Goal: Transaction & Acquisition: Purchase product/service

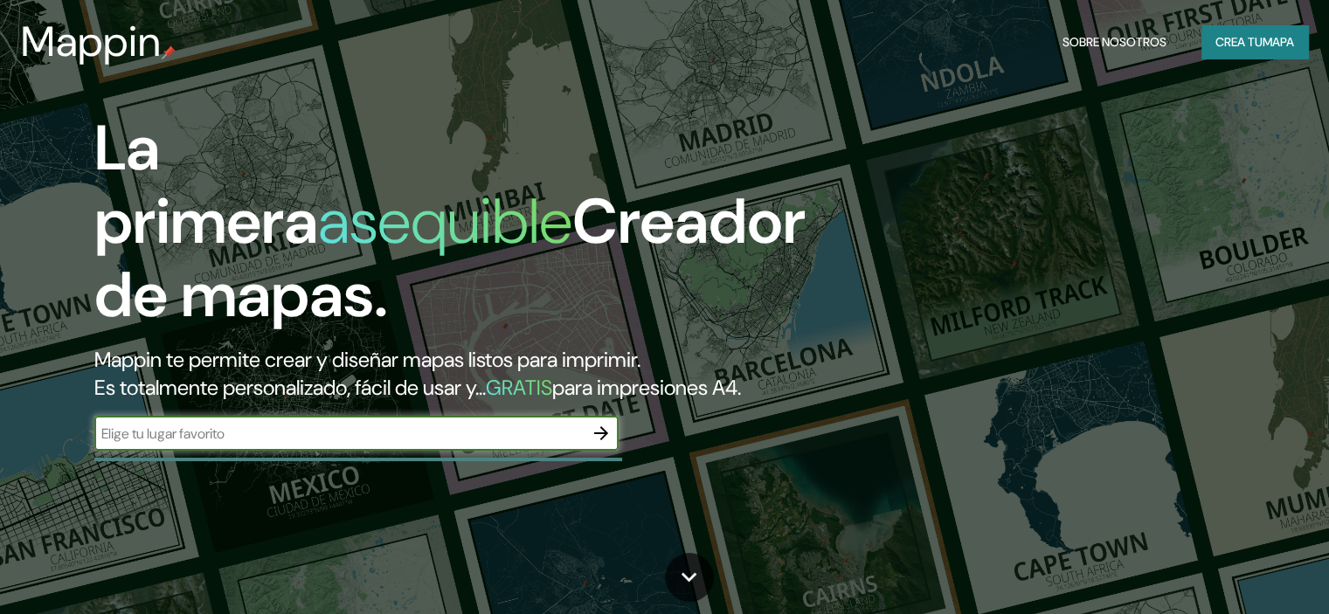
click at [598, 451] on button "button" at bounding box center [601, 433] width 35 height 35
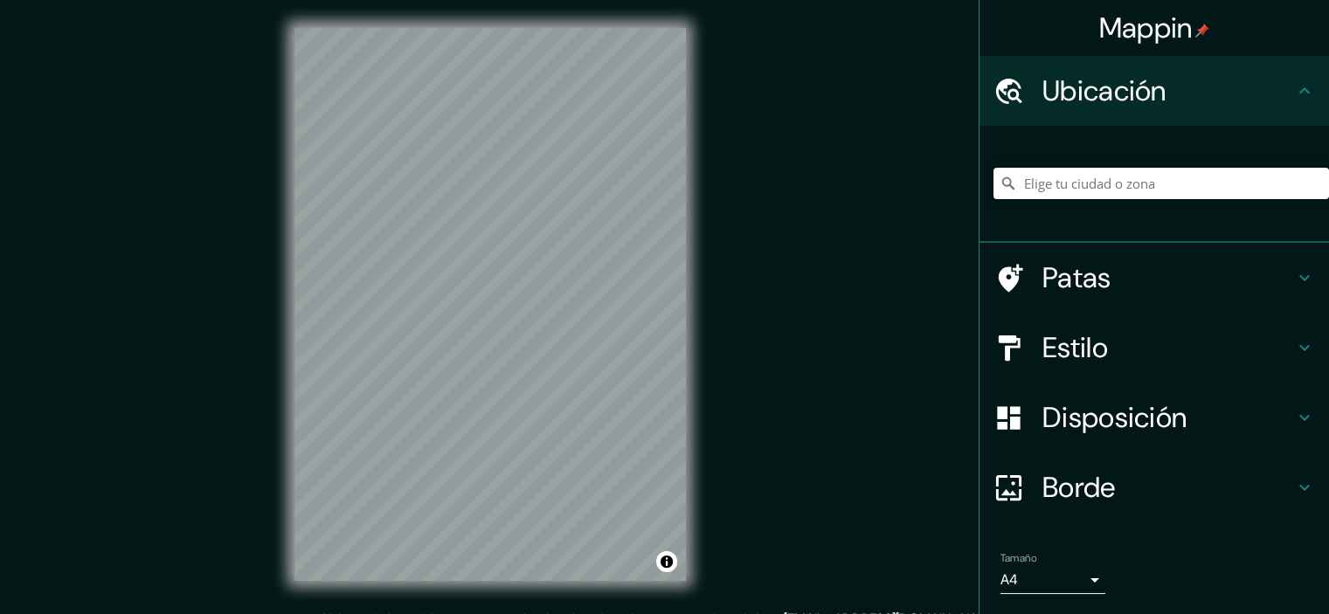
click at [1034, 184] on input "Elige tu ciudad o zona" at bounding box center [1162, 183] width 336 height 31
paste input "[GEOGRAPHIC_DATA]"
click at [1268, 170] on input "Noord, [GEOGRAPHIC_DATA], [GEOGRAPHIC_DATA], [GEOGRAPHIC_DATA]" at bounding box center [1162, 183] width 336 height 31
click at [1274, 173] on input "Noord, [GEOGRAPHIC_DATA], [GEOGRAPHIC_DATA], [GEOGRAPHIC_DATA]" at bounding box center [1162, 183] width 336 height 31
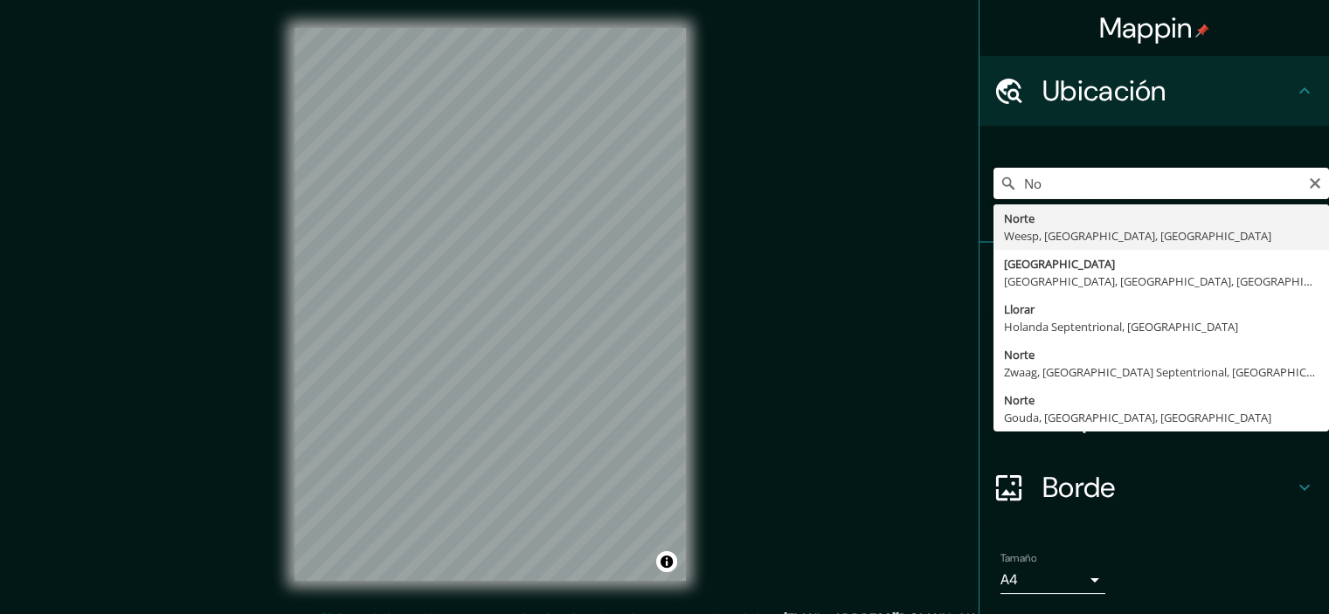
type input "N"
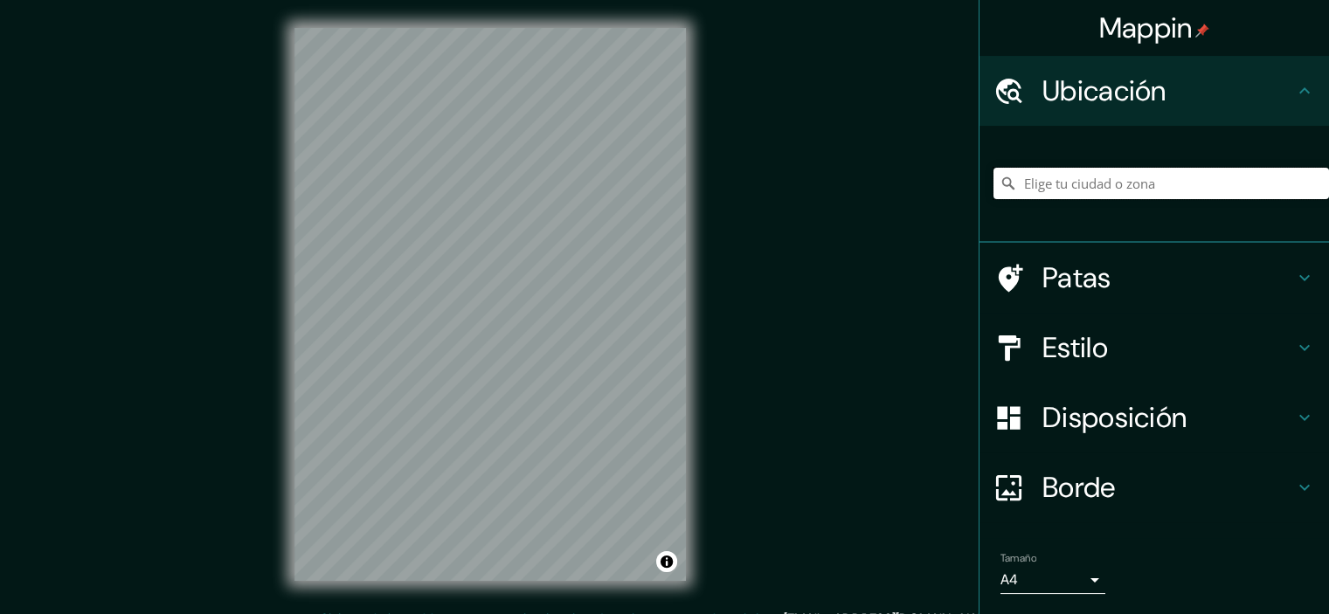
paste input "[GEOGRAPHIC_DATA]"
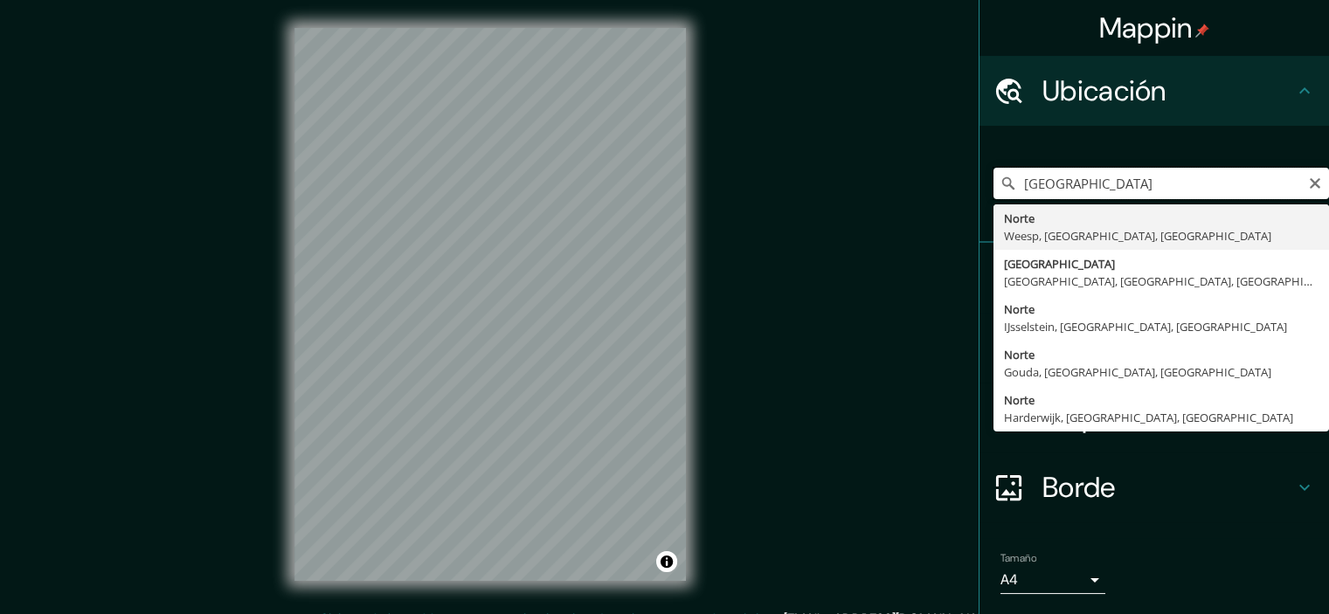
type input "[GEOGRAPHIC_DATA]"
click at [1313, 184] on input "[GEOGRAPHIC_DATA]" at bounding box center [1162, 183] width 336 height 31
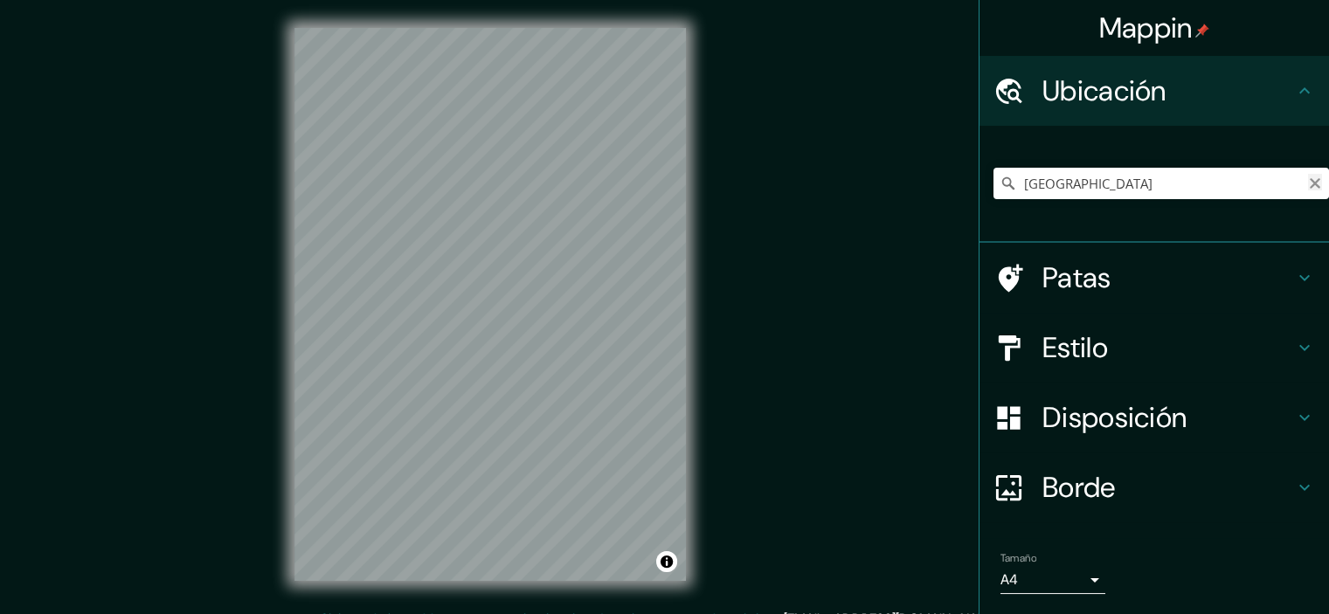
click at [1308, 180] on icon "Claro" at bounding box center [1315, 184] width 14 height 14
click at [1054, 181] on input "Elige tu ciudad o zona" at bounding box center [1162, 183] width 336 height 31
paste input "[GEOGRAPHIC_DATA]"
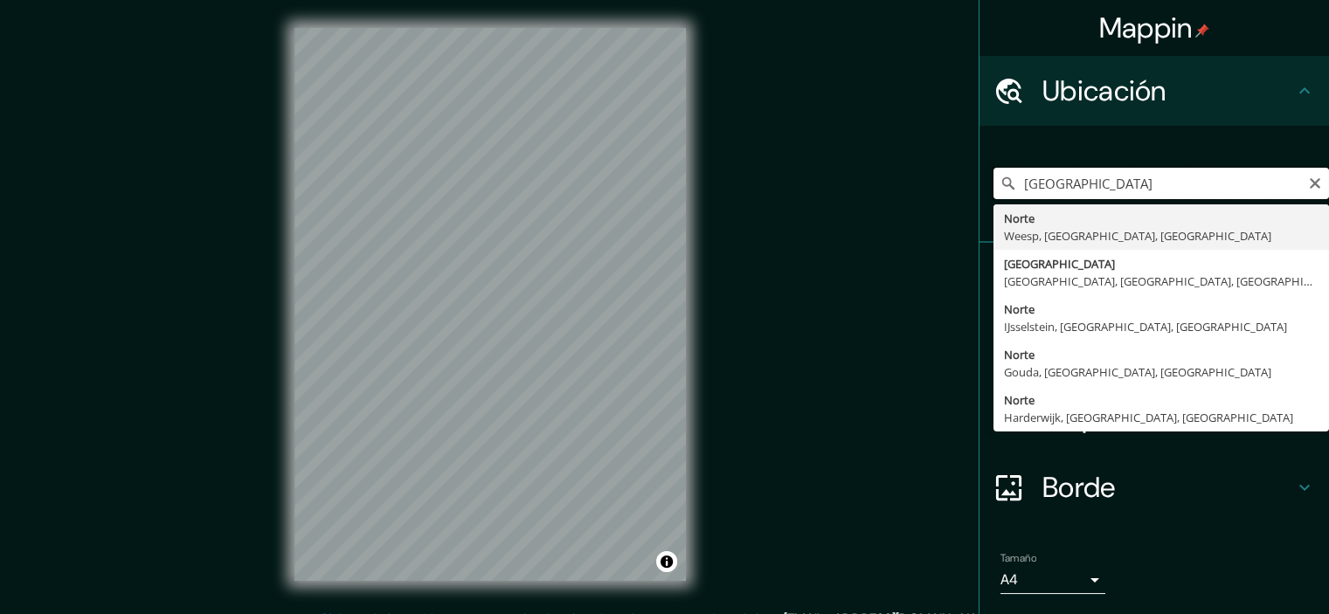
click at [1222, 189] on input "[GEOGRAPHIC_DATA]" at bounding box center [1162, 183] width 336 height 31
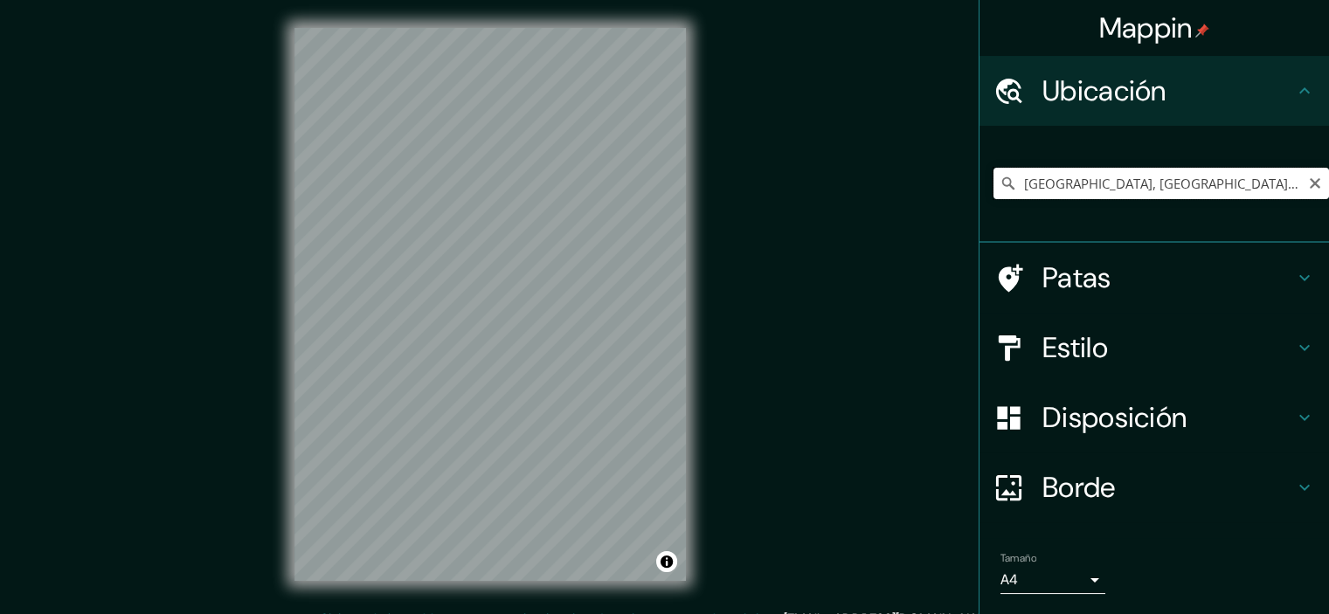
scroll to position [53, 0]
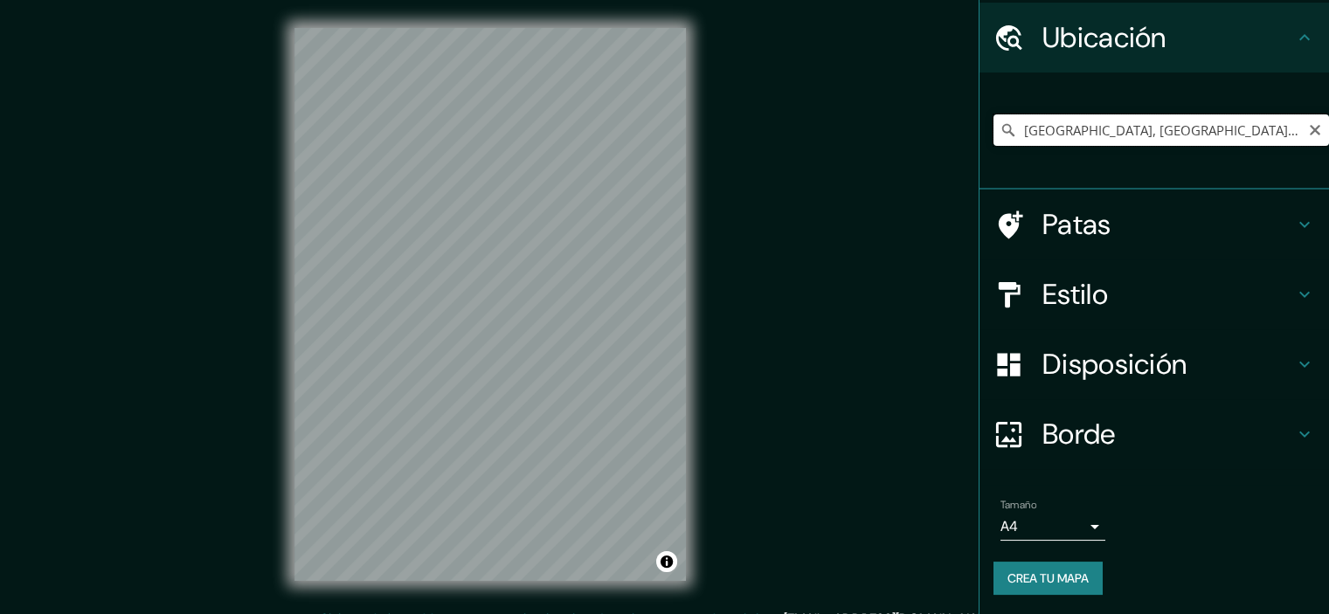
click at [1231, 138] on input "[GEOGRAPHIC_DATA], [GEOGRAPHIC_DATA], [GEOGRAPHIC_DATA], [GEOGRAPHIC_DATA]" at bounding box center [1162, 130] width 336 height 31
type input "[GEOGRAPHIC_DATA], [GEOGRAPHIC_DATA], [GEOGRAPHIC_DATA], [GEOGRAPHIC_DATA]"
click at [1310, 128] on icon "Claro" at bounding box center [1315, 130] width 10 height 10
click at [1303, 128] on input "Elige tu ciudad o zona" at bounding box center [1162, 130] width 336 height 31
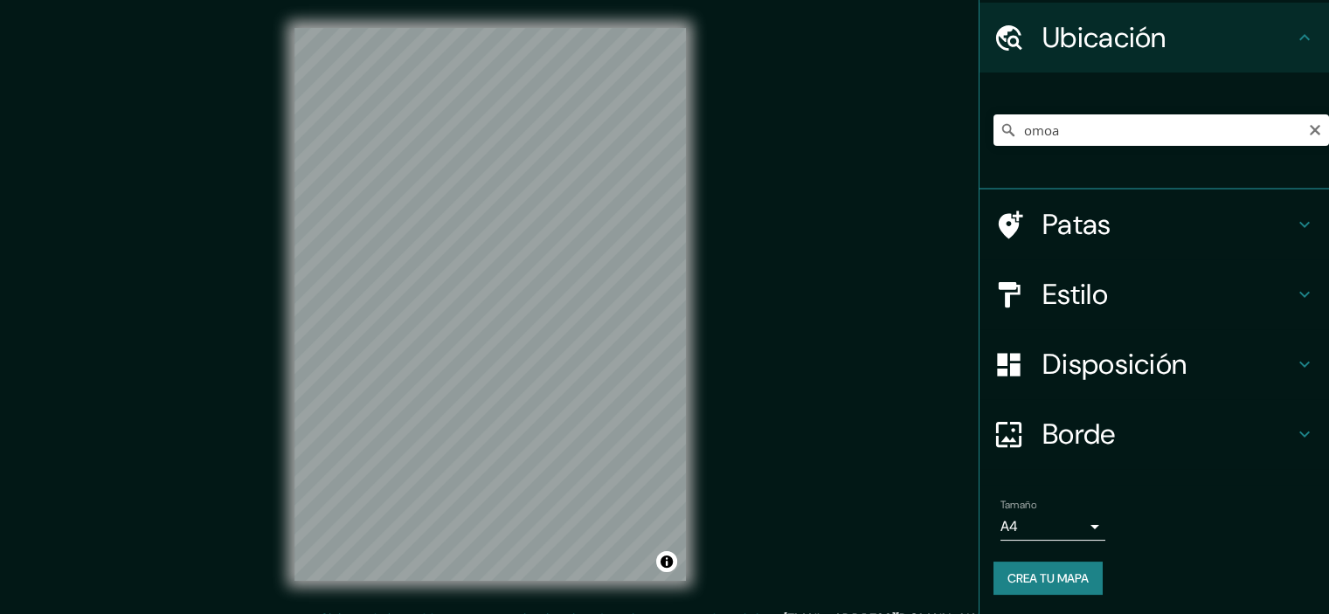
click at [1220, 149] on div "omoa Omoa [GEOGRAPHIC_DATA], [GEOGRAPHIC_DATA] Omo'a [GEOGRAPHIC_DATA], [GEOGRA…" at bounding box center [1162, 130] width 336 height 87
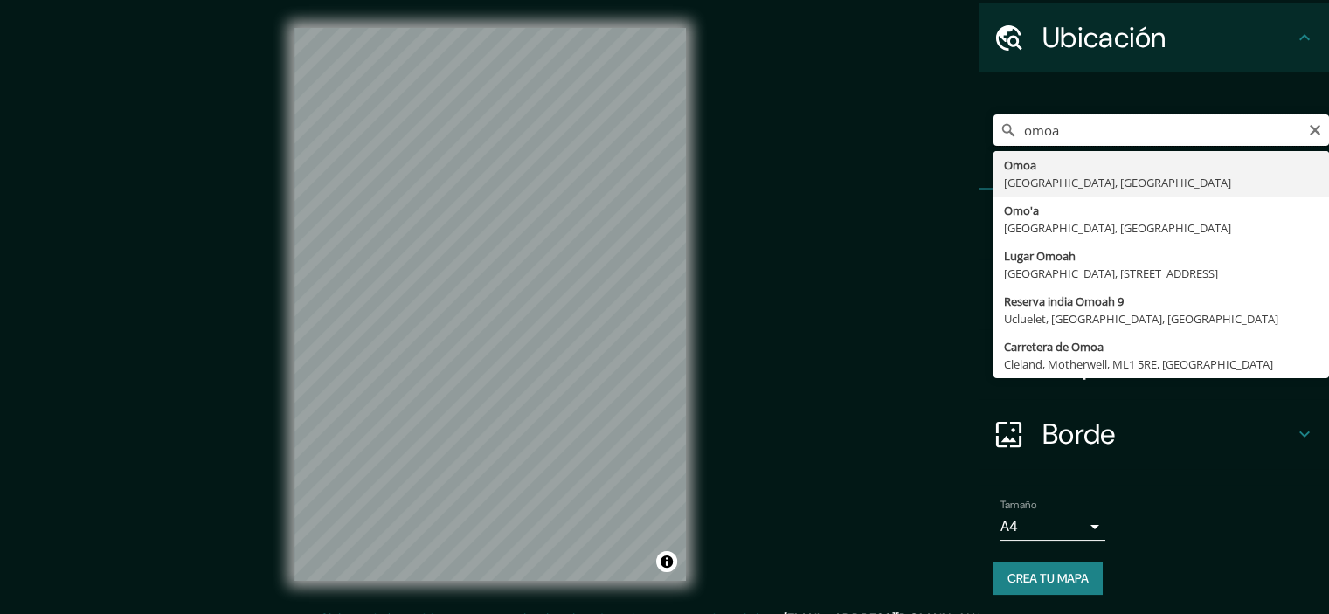
click at [1096, 128] on input "omoa" at bounding box center [1162, 130] width 336 height 31
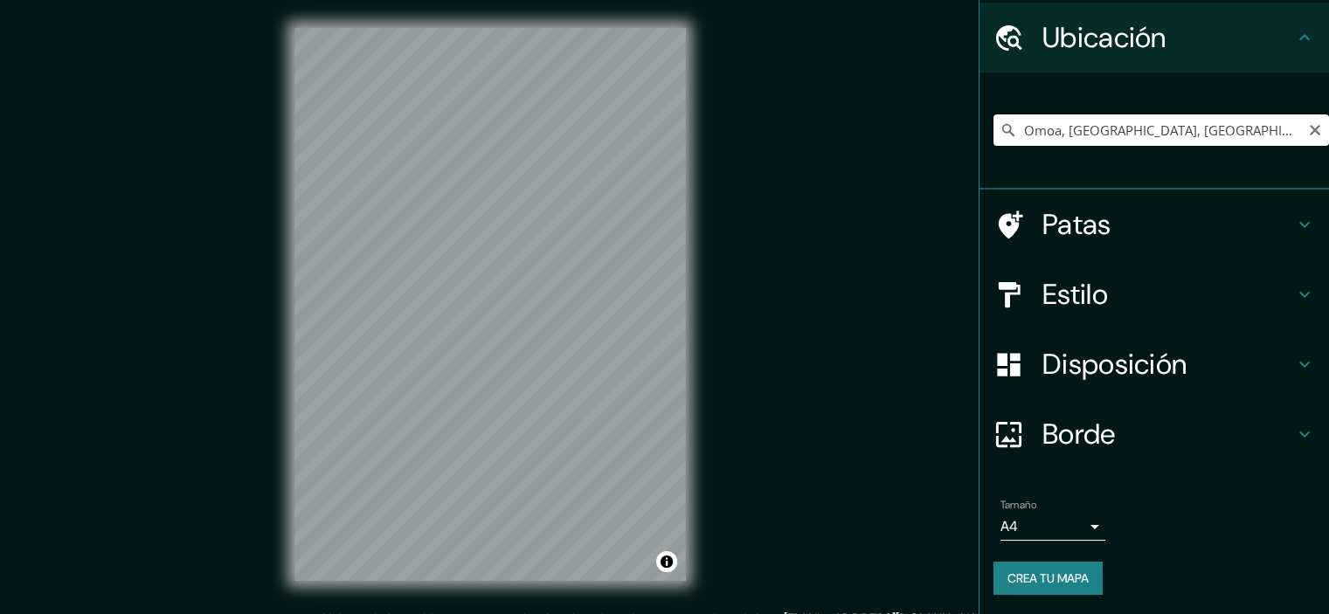
click at [1042, 119] on input "Omoa, [GEOGRAPHIC_DATA], [GEOGRAPHIC_DATA]" at bounding box center [1162, 130] width 336 height 31
paste input "[GEOGRAPHIC_DATA]"
type input "[STREET_ADDRESS]"
click at [1114, 399] on ul "[GEOGRAPHIC_DATA] de concesión municipal M/[GEOGRAPHIC_DATA] Patas Estilo Dispo…" at bounding box center [1155, 310] width 350 height 614
click at [1114, 392] on div "Disposición" at bounding box center [1155, 365] width 350 height 70
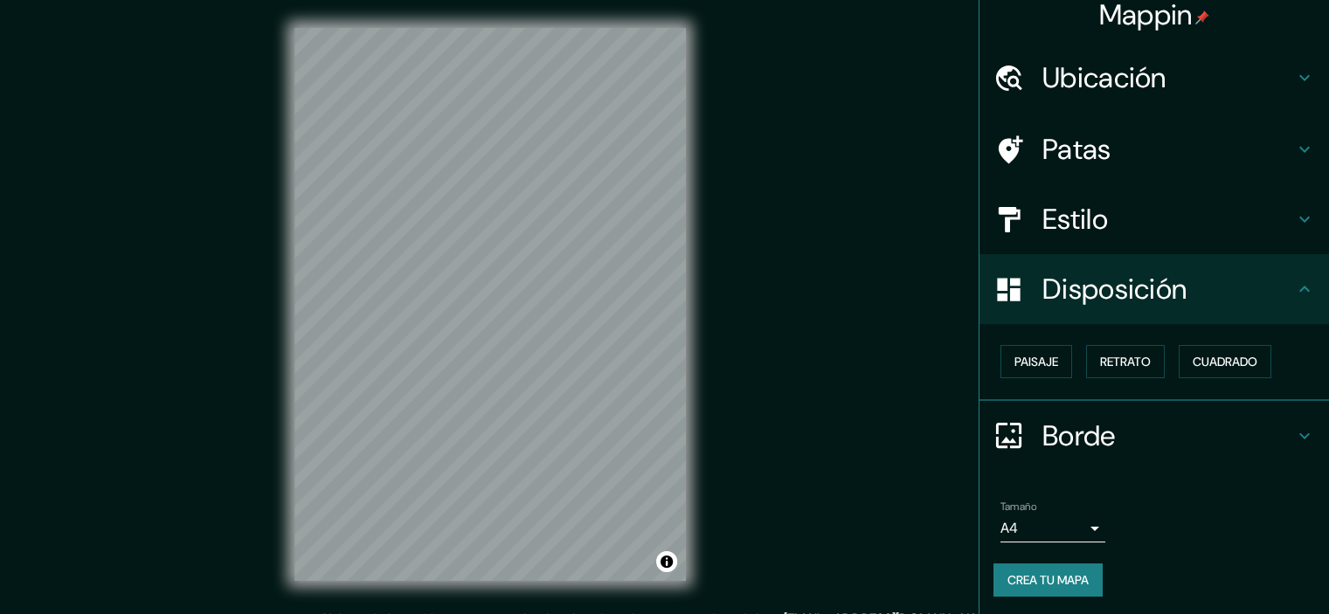
scroll to position [14, 0]
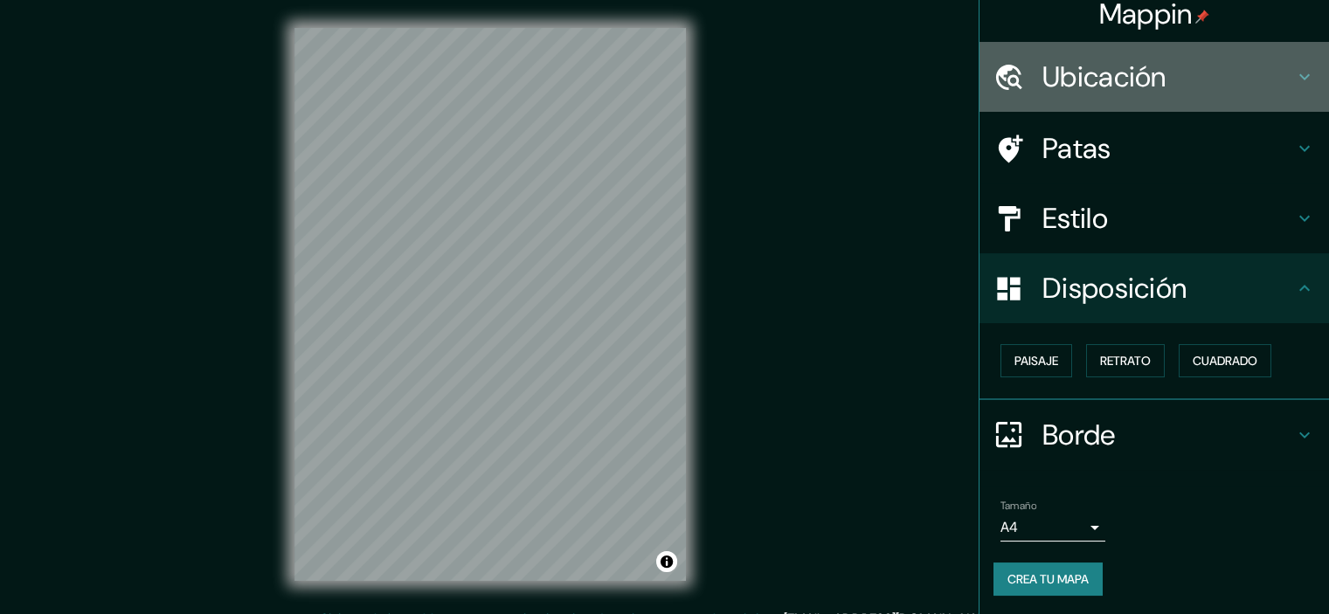
click at [1101, 75] on font "Ubicación" at bounding box center [1105, 77] width 124 height 37
drag, startPoint x: 1101, startPoint y: 75, endPoint x: 1058, endPoint y: 84, distance: 44.6
click at [1101, 75] on font "Ubicación" at bounding box center [1105, 77] width 124 height 37
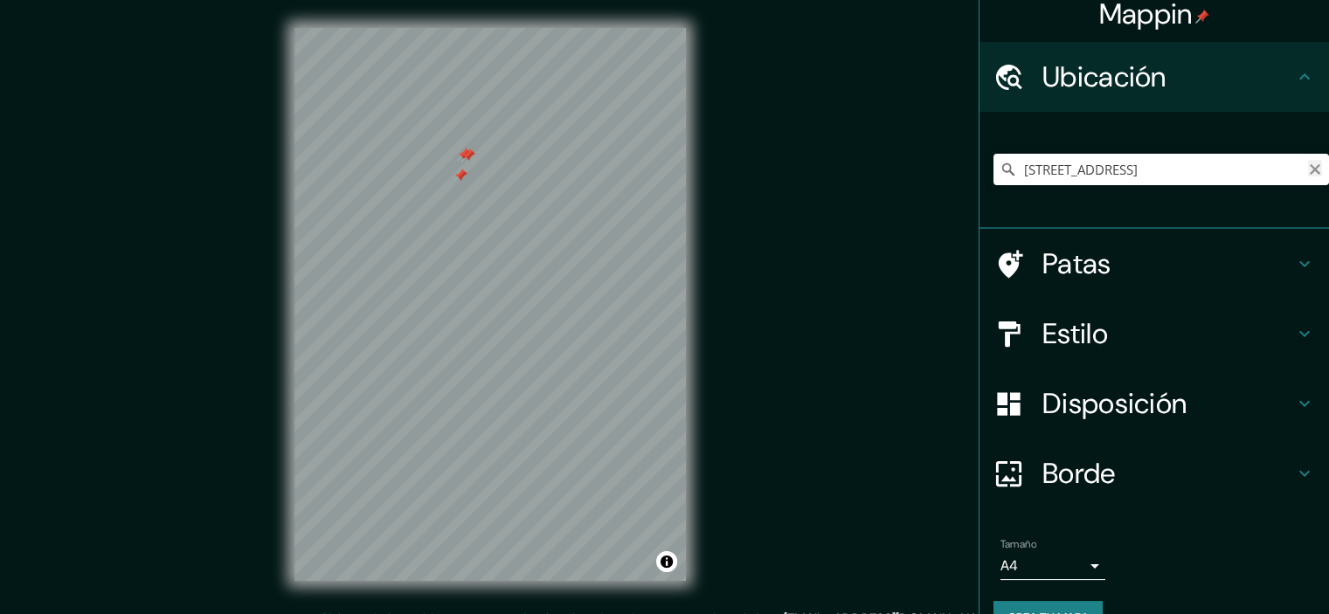
click at [1308, 167] on icon "Claro" at bounding box center [1315, 170] width 14 height 14
click at [1167, 167] on input "Elige tu ciudad o zona" at bounding box center [1162, 169] width 336 height 31
click at [1007, 170] on input "[GEOGRAPHIC_DATA], [GEOGRAPHIC_DATA], [GEOGRAPHIC_DATA]" at bounding box center [1162, 169] width 336 height 31
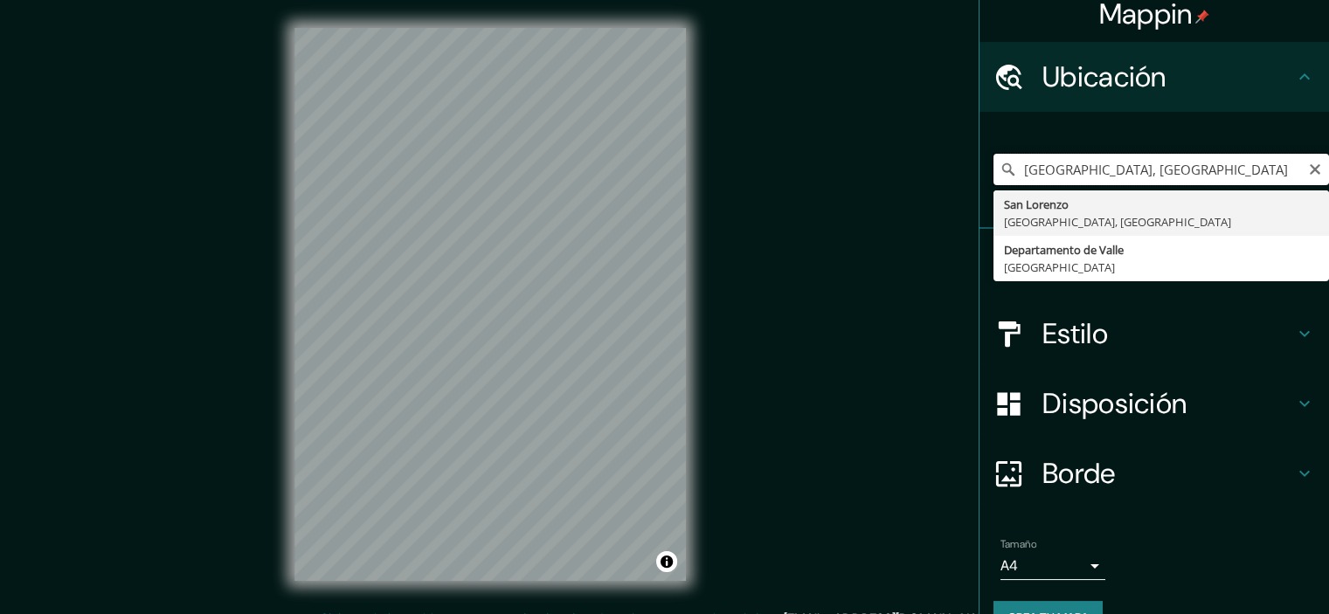
type input "[GEOGRAPHIC_DATA], [GEOGRAPHIC_DATA]"
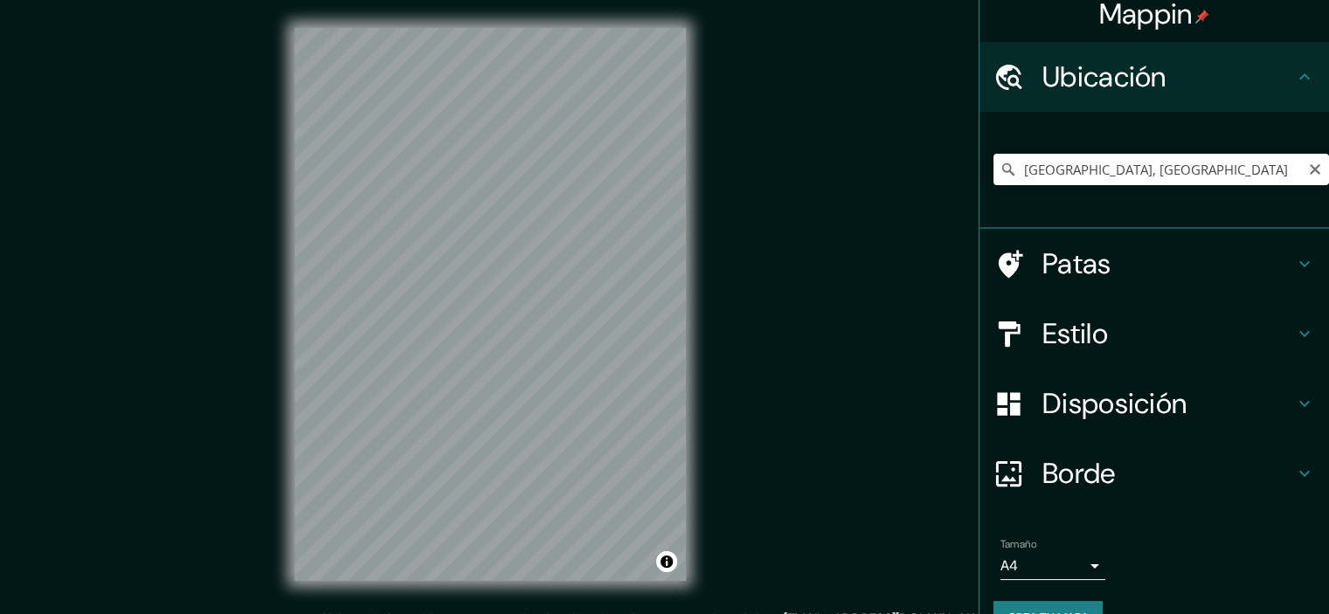
click at [709, 457] on div "© Mapbox © OpenStreetMap Improve this map" at bounding box center [491, 304] width 448 height 609
click at [709, 450] on div "© Mapbox © OpenStreetMap Improve this map" at bounding box center [491, 304] width 448 height 609
click at [707, 449] on div "© Mapbox © OpenStreetMap Improve this map" at bounding box center [491, 304] width 448 height 609
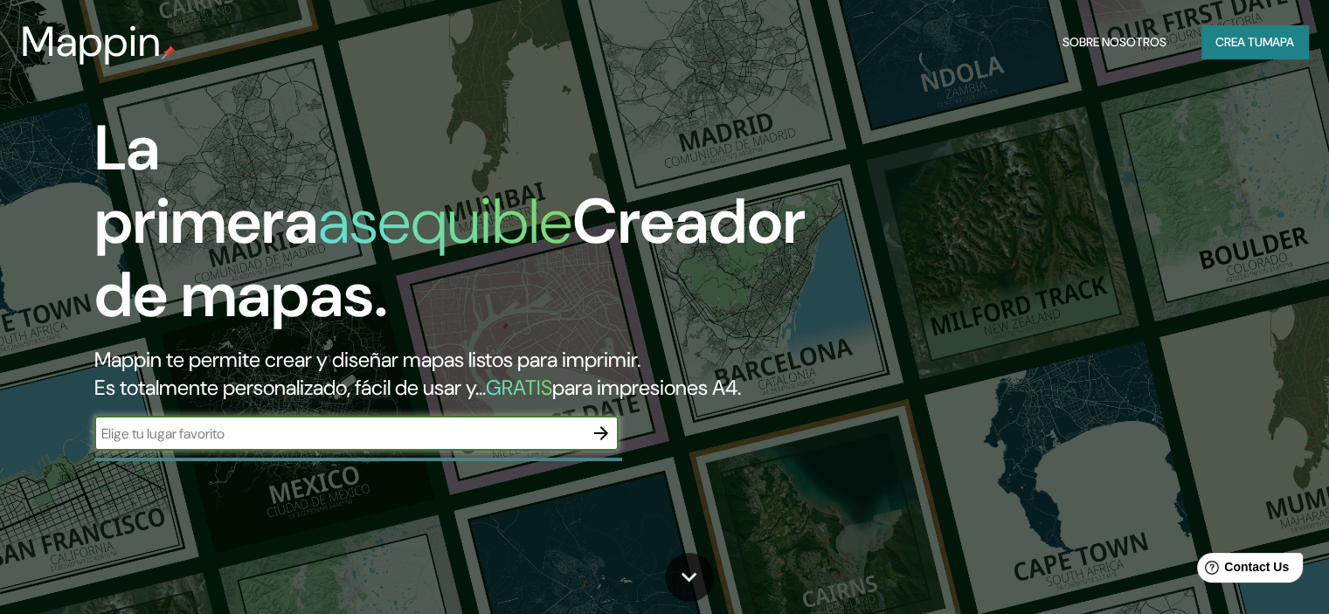
click at [496, 444] on input "text" at bounding box center [338, 434] width 489 height 20
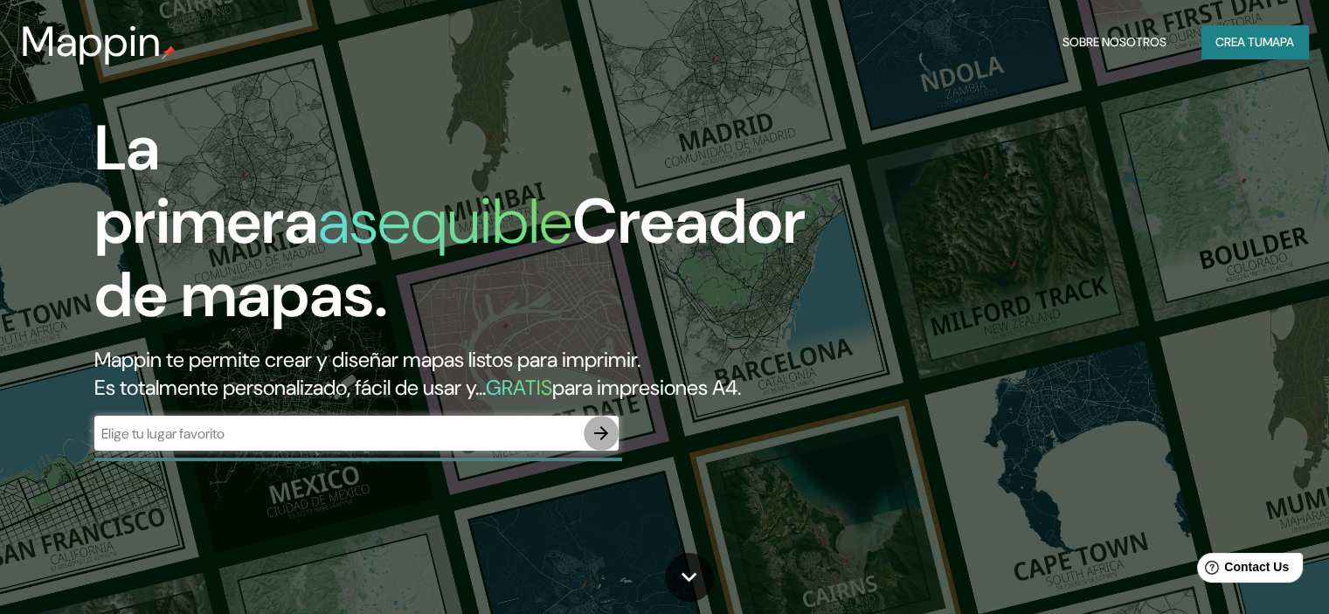
click at [594, 444] on icon "button" at bounding box center [601, 433] width 21 height 21
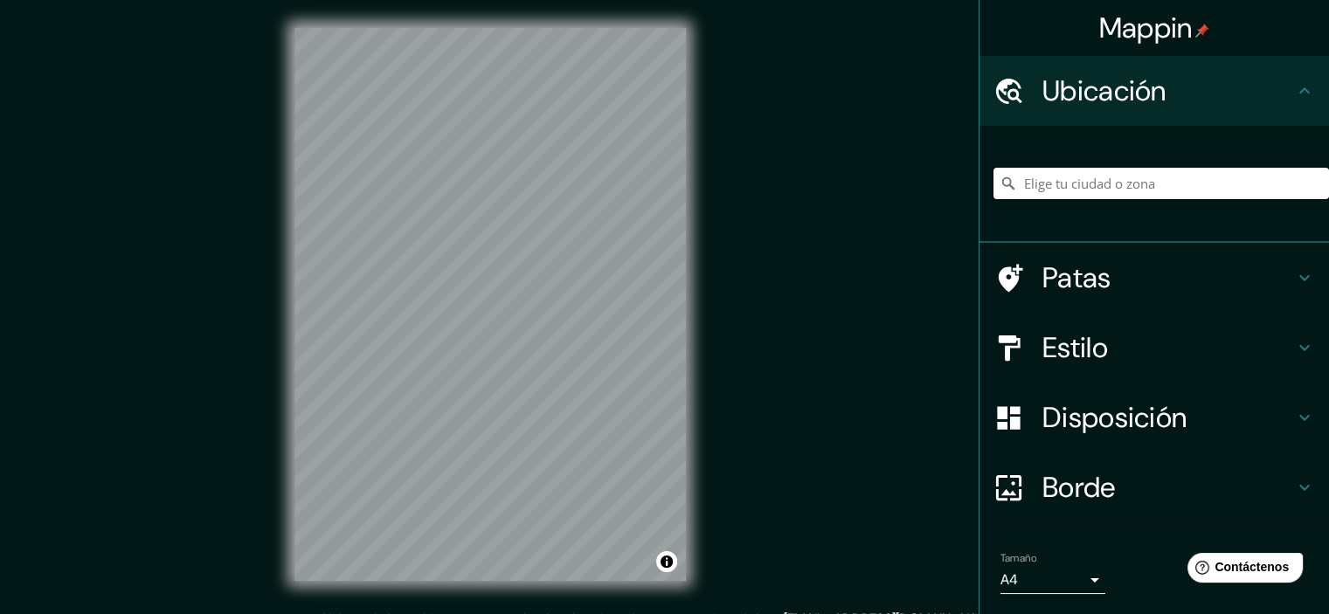
click at [1059, 184] on input "Elige tu ciudad o zona" at bounding box center [1162, 183] width 336 height 31
click at [1017, 185] on input "Trujillo, Departamento de Colón, Honduras" at bounding box center [1162, 183] width 336 height 31
click at [1010, 184] on input "Trujillo, Departamento de Colón, Honduras" at bounding box center [1162, 183] width 336 height 31
type input "Departamento de Colón, Honduras"
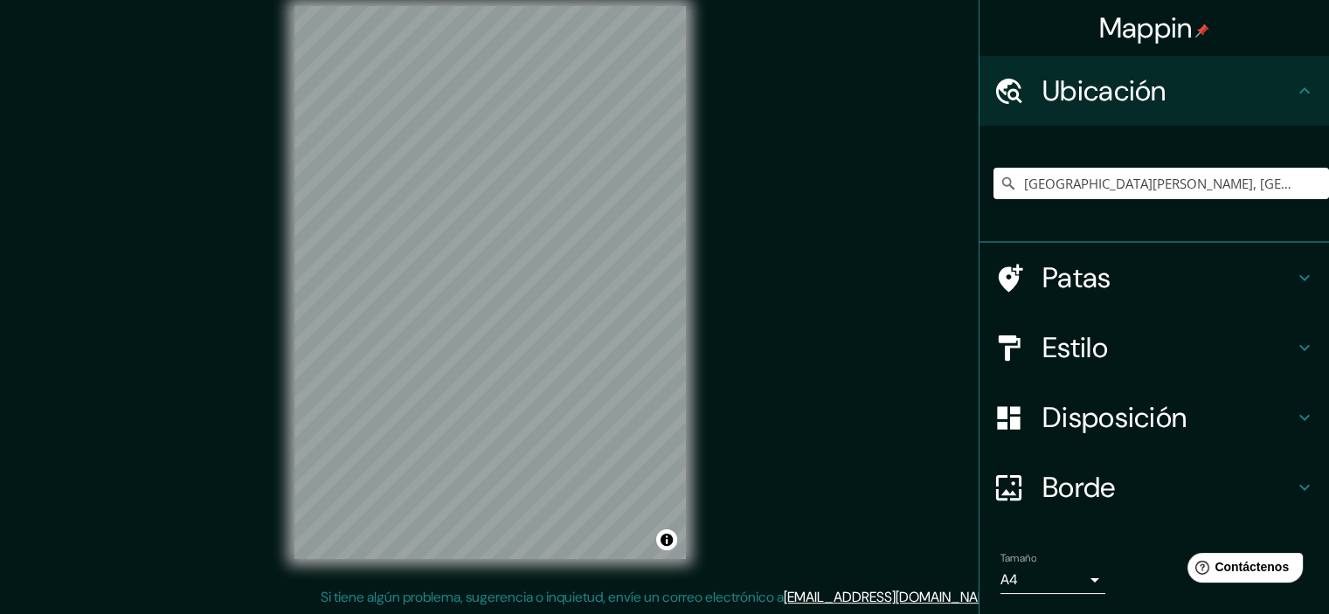
click at [720, 421] on div "Mappin Ubicación Departamento de Colón, Honduras Departamento de Colón Honduras…" at bounding box center [664, 296] width 1329 height 637
click at [718, 413] on div "Mappin Ubicación Departamento de Colón, Honduras Departamento de Colón Honduras…" at bounding box center [664, 296] width 1329 height 637
click at [171, 202] on div "Mappin Ubicación Departamento de Colón, Honduras Departamento de Colón Honduras…" at bounding box center [664, 296] width 1329 height 637
drag, startPoint x: 285, startPoint y: 195, endPoint x: 290, endPoint y: 241, distance: 46.6
click at [190, 252] on div "Mappin Ubicación Departamento de Colón, Honduras Departamento de Colón Honduras…" at bounding box center [664, 296] width 1329 height 637
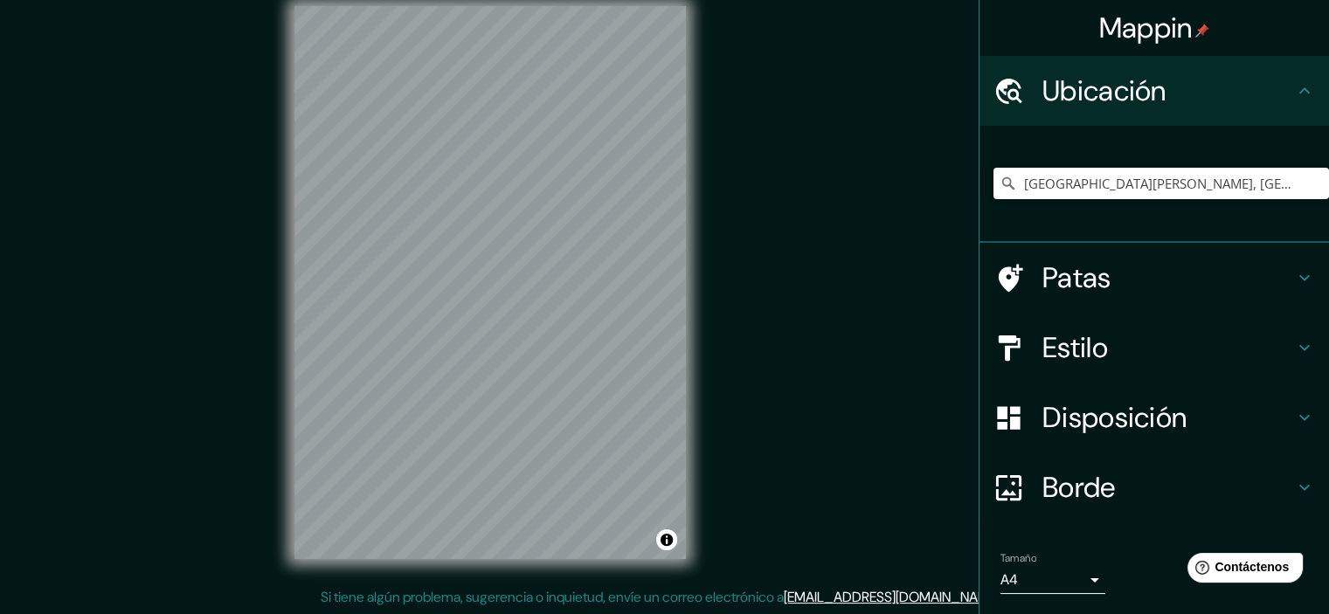
click at [220, 329] on div "Mappin Ubicación Departamento de Colón, Honduras Departamento de Colón Honduras…" at bounding box center [664, 296] width 1329 height 637
click at [256, 309] on div "Mappin Ubicación Departamento de Colón, Honduras Departamento de Colón Honduras…" at bounding box center [664, 296] width 1329 height 637
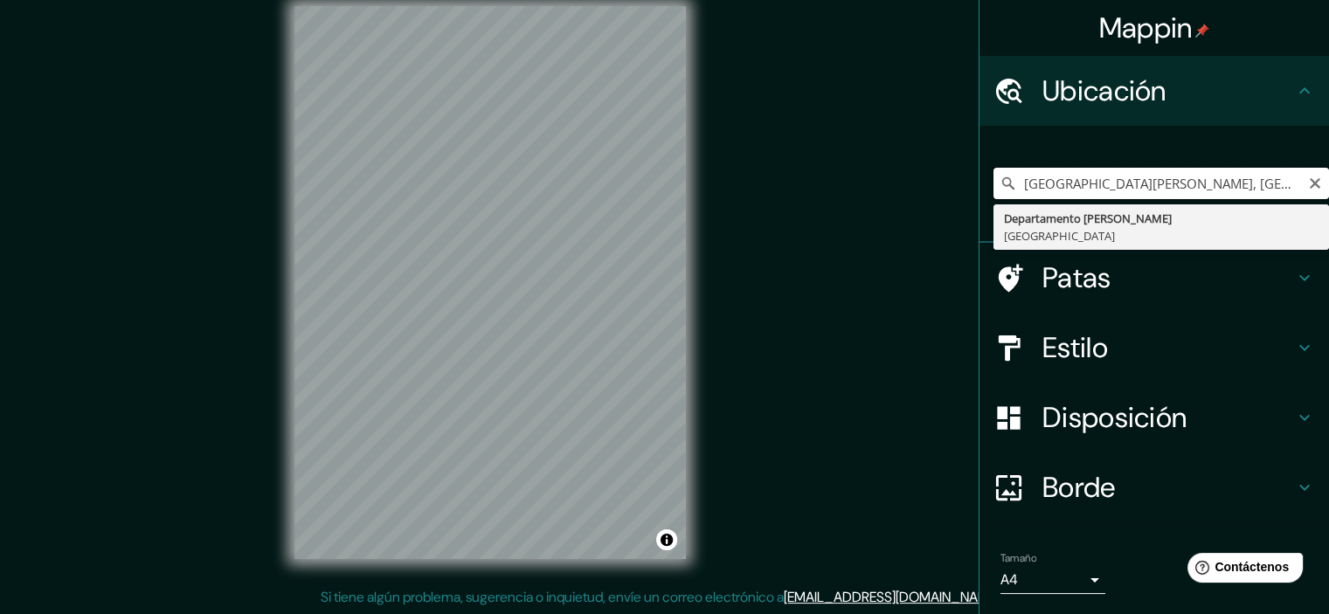
click at [1063, 177] on input "Departamento de Colón, Honduras" at bounding box center [1162, 183] width 336 height 31
click at [1023, 185] on input "Departamento de Colón, Honduras" at bounding box center [1162, 183] width 336 height 31
click at [1010, 187] on input "Departamento de Colón, Honduras" at bounding box center [1162, 183] width 336 height 31
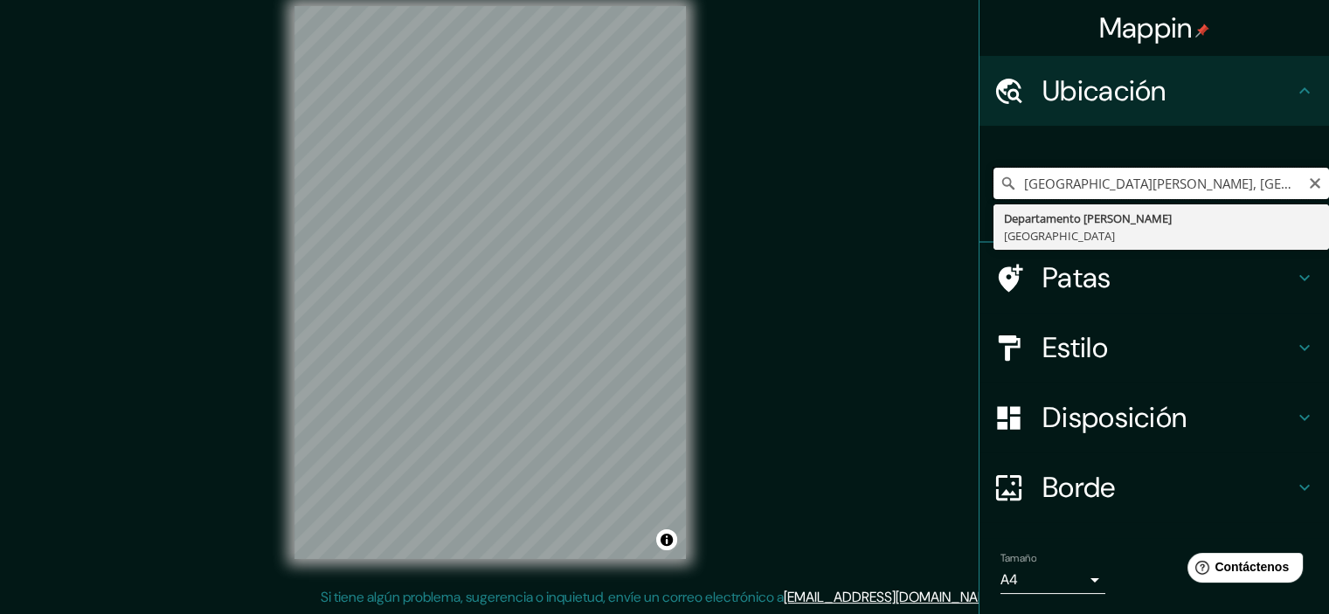
click at [1010, 187] on input "Departamento de Colón, Honduras" at bounding box center [1162, 183] width 336 height 31
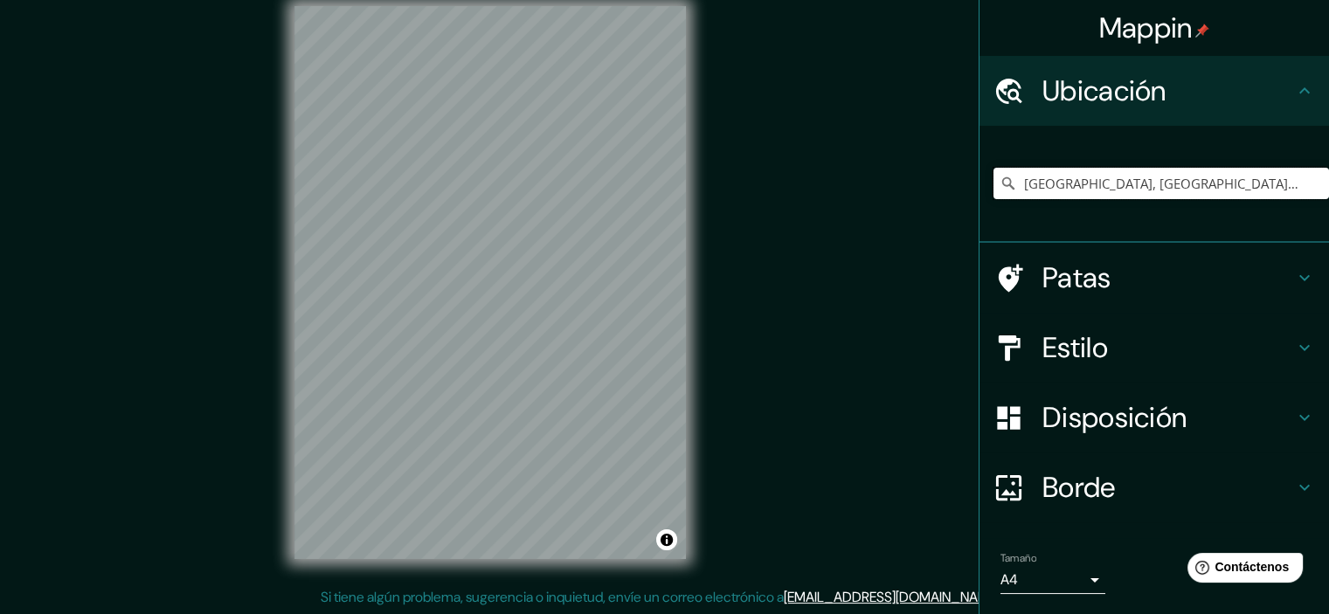
type input "Barrio Río Negro, Trujillo, Departamento de Colón, Honduras"
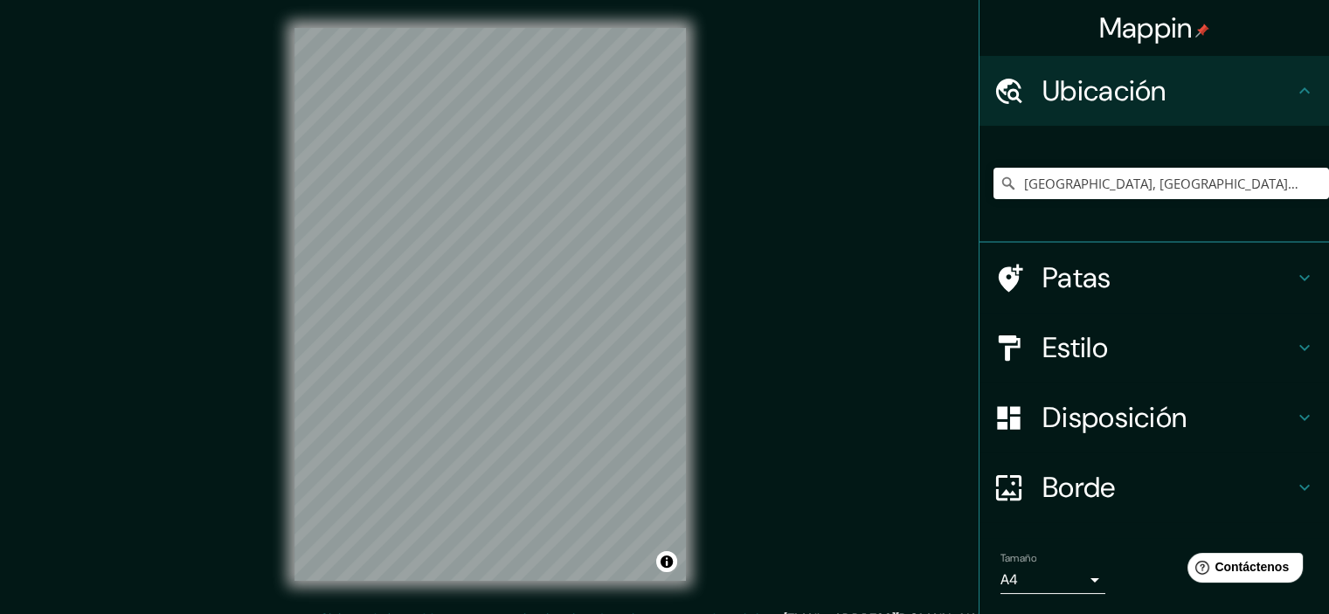
click at [1068, 282] on font "Patas" at bounding box center [1077, 278] width 69 height 37
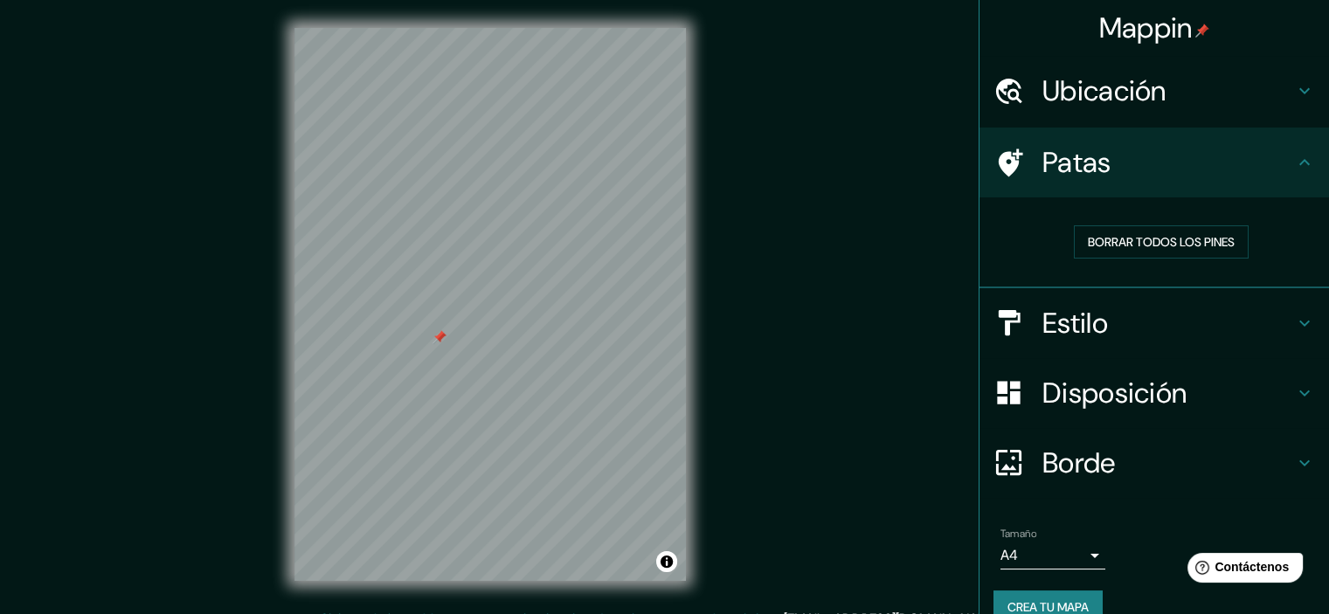
click at [439, 338] on div at bounding box center [440, 337] width 14 height 14
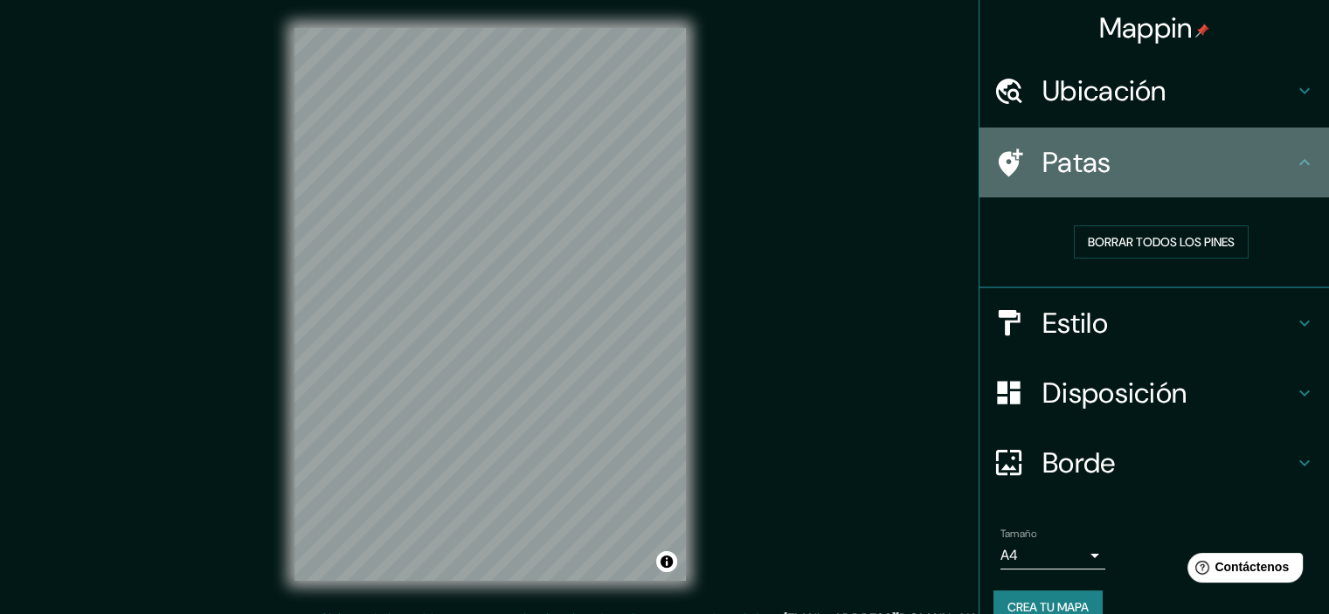
click at [1054, 163] on font "Patas" at bounding box center [1077, 162] width 69 height 37
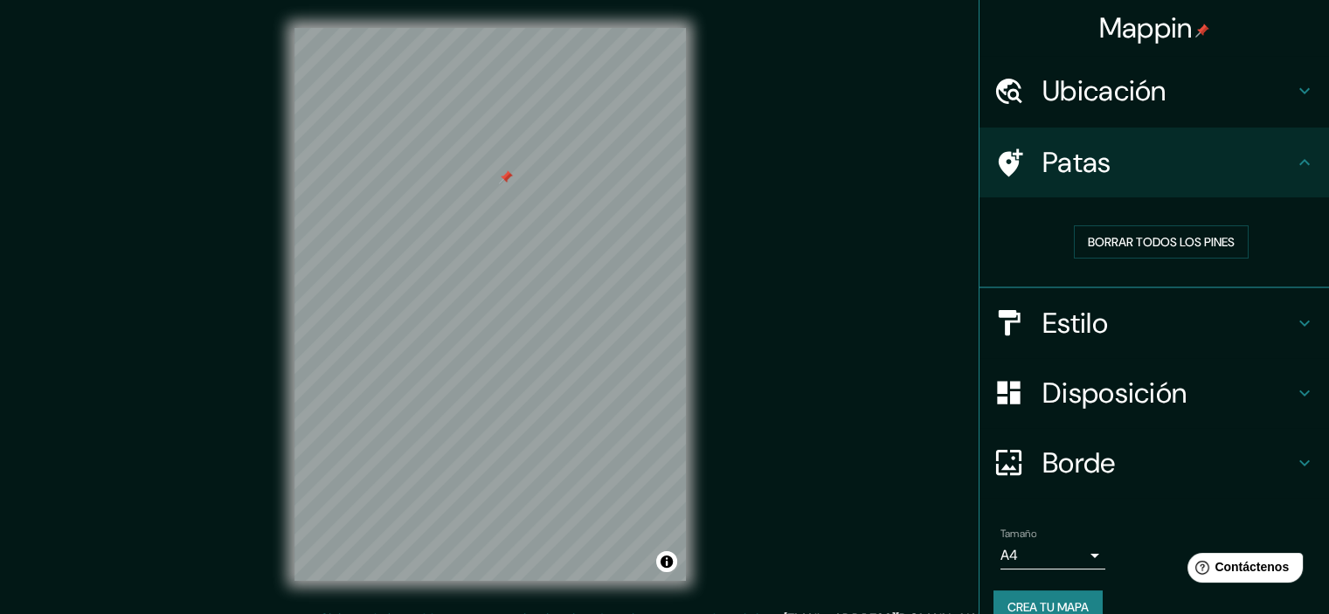
click at [685, 582] on div "© Mapbox © OpenStreetMap Improve this map" at bounding box center [491, 304] width 448 height 609
click at [561, 404] on div at bounding box center [561, 402] width 14 height 14
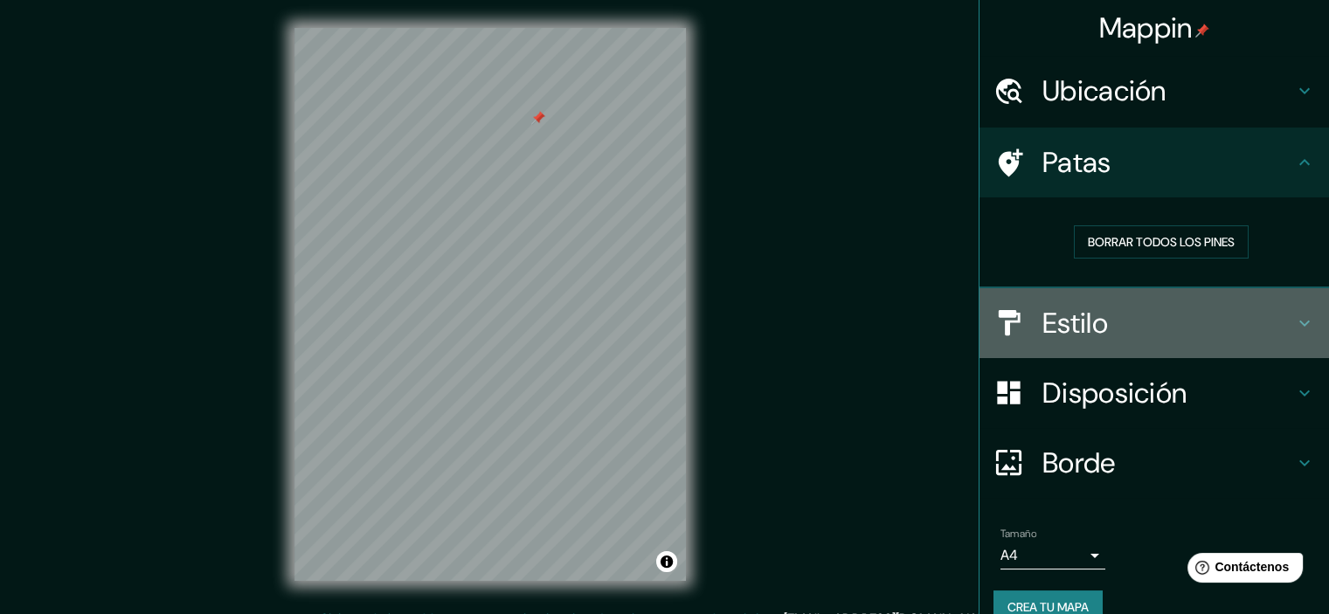
click at [1081, 320] on font "Estilo" at bounding box center [1076, 323] width 66 height 37
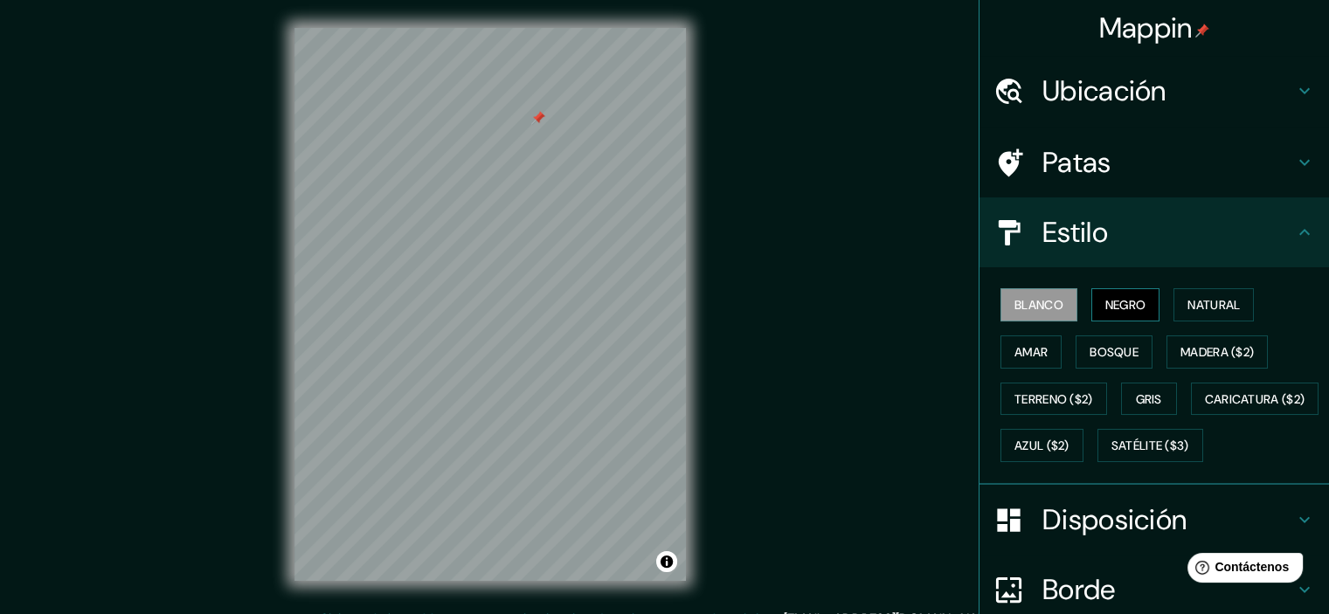
click at [1113, 303] on font "Negro" at bounding box center [1126, 305] width 41 height 16
click at [1210, 305] on font "Natural" at bounding box center [1214, 305] width 52 height 16
click at [1035, 303] on font "Blanco" at bounding box center [1039, 305] width 49 height 16
click at [1055, 401] on font "Terreno ($2)" at bounding box center [1054, 400] width 79 height 16
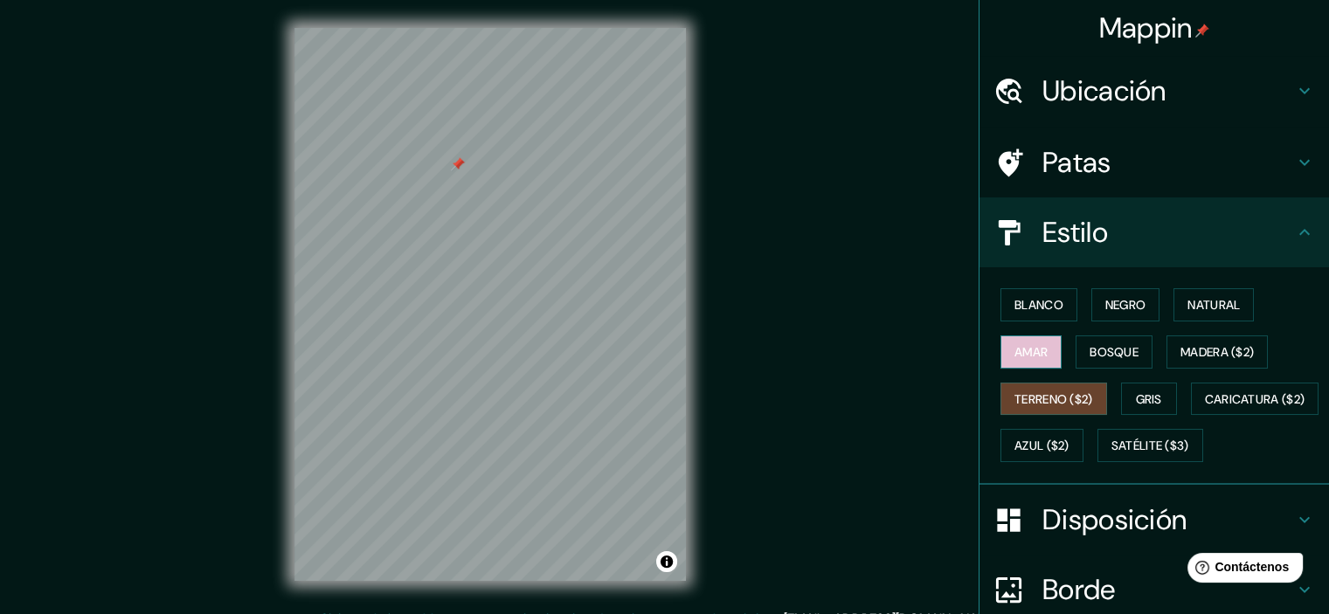
click at [1017, 345] on font "Amar" at bounding box center [1031, 352] width 33 height 16
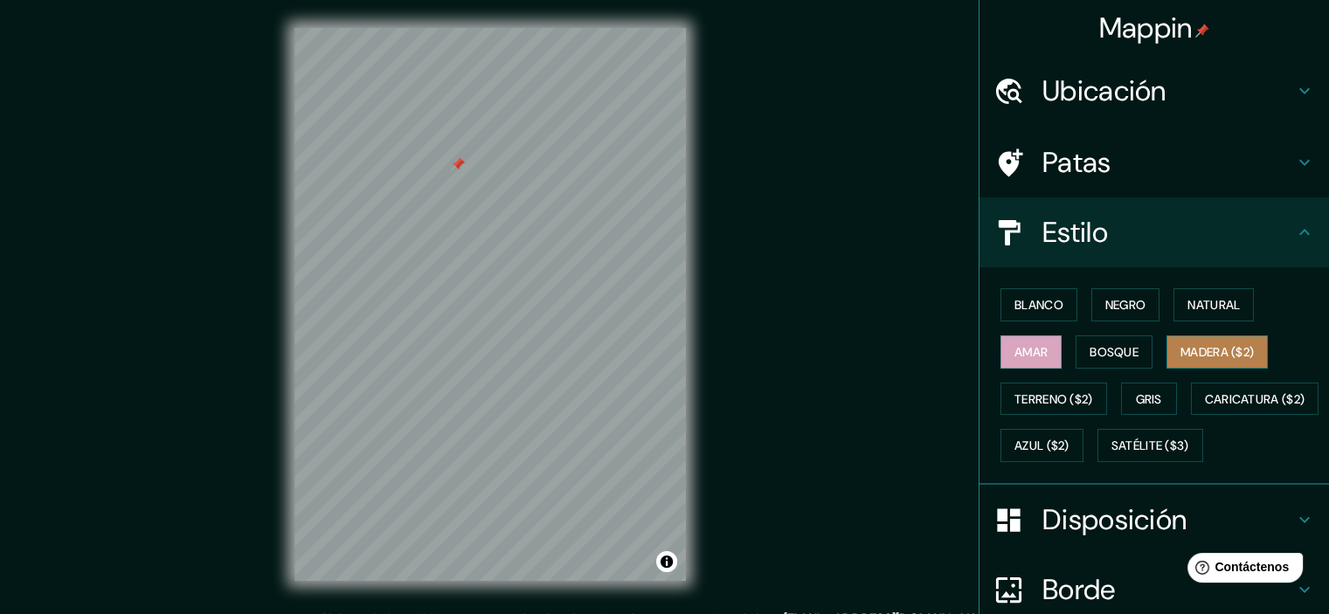
click at [1211, 357] on font "Madera ($2)" at bounding box center [1217, 352] width 73 height 16
click at [1029, 300] on font "Blanco" at bounding box center [1039, 305] width 49 height 16
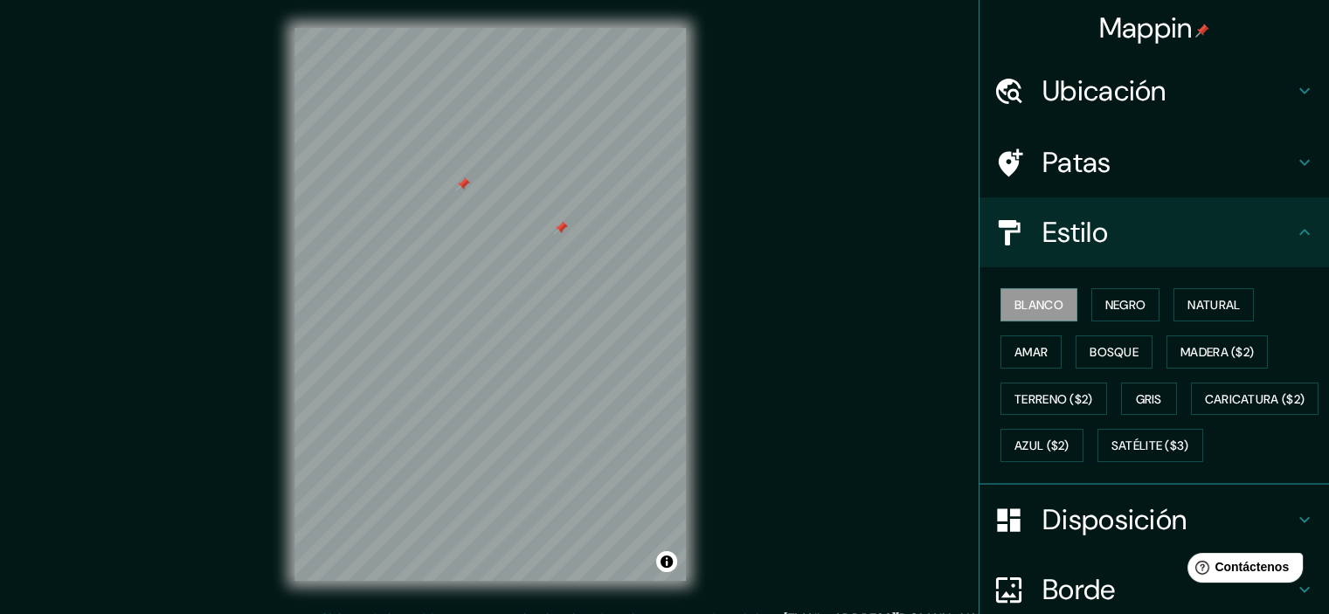
click at [560, 226] on div at bounding box center [561, 228] width 14 height 14
click at [531, 604] on div "© Mapbox © OpenStreetMap Improve this map" at bounding box center [491, 304] width 448 height 609
click at [595, 307] on div at bounding box center [600, 305] width 14 height 14
click at [593, 303] on div at bounding box center [595, 305] width 14 height 14
click at [498, 271] on div at bounding box center [503, 270] width 14 height 14
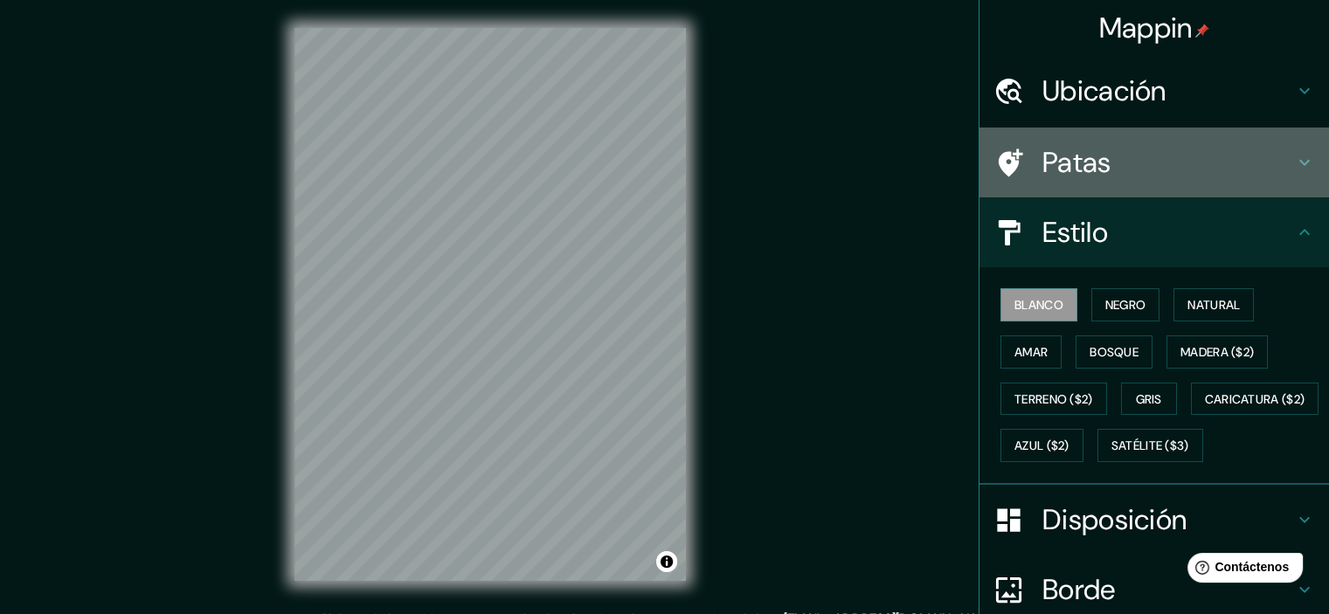
click at [1017, 153] on div at bounding box center [1018, 163] width 49 height 31
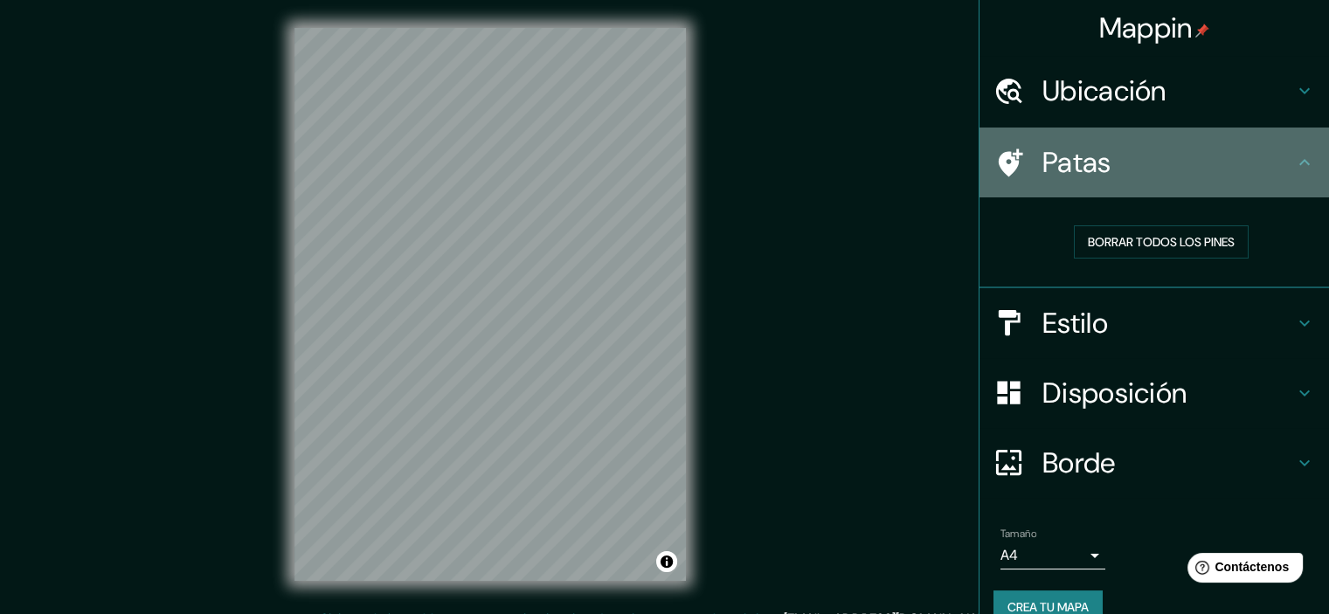
click at [999, 156] on icon at bounding box center [1011, 163] width 24 height 28
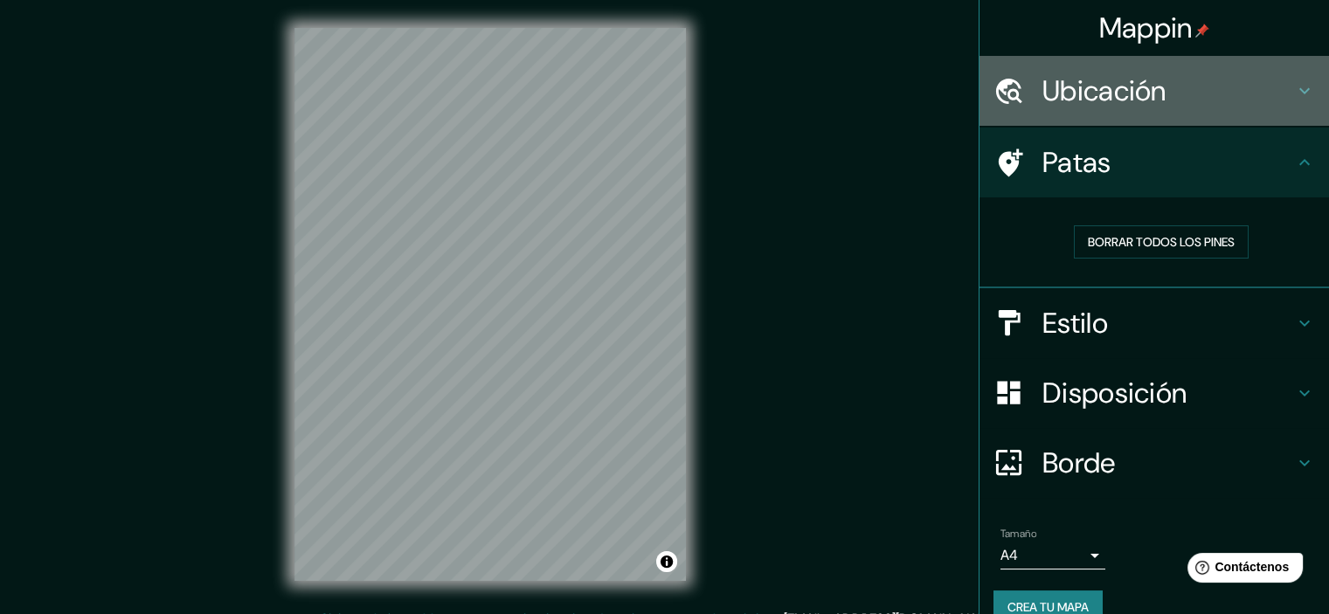
click at [1043, 87] on font "Ubicación" at bounding box center [1105, 91] width 124 height 37
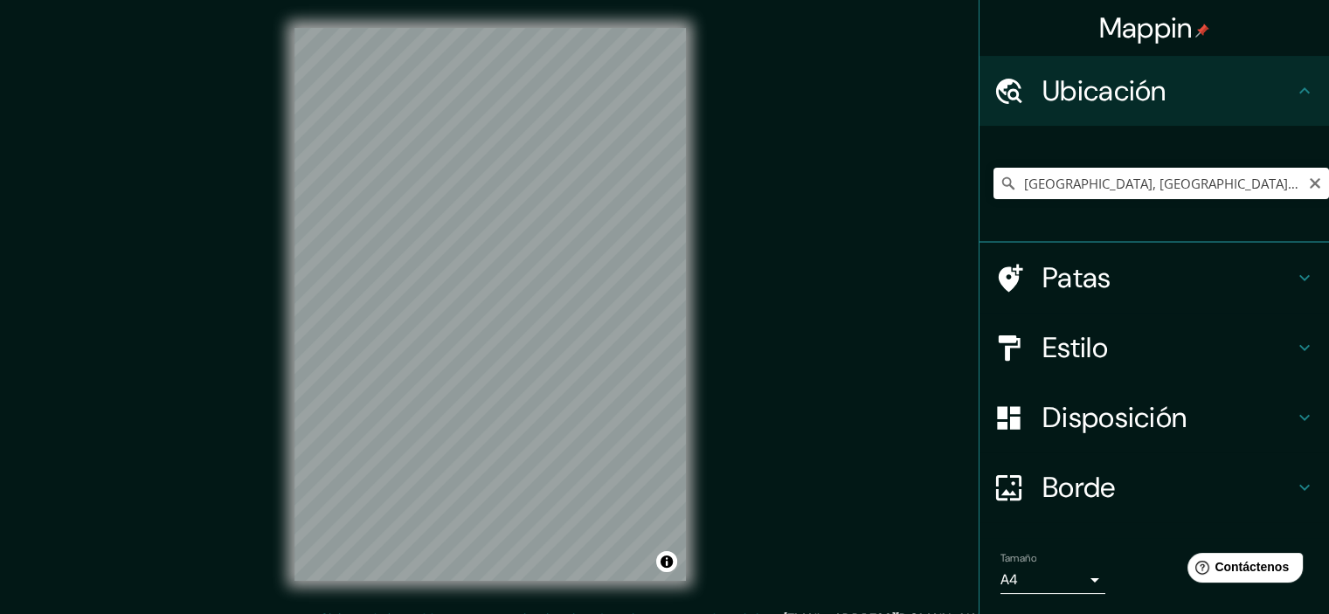
click at [1003, 184] on icon at bounding box center [1009, 183] width 12 height 12
click at [1000, 182] on icon at bounding box center [1008, 183] width 17 height 17
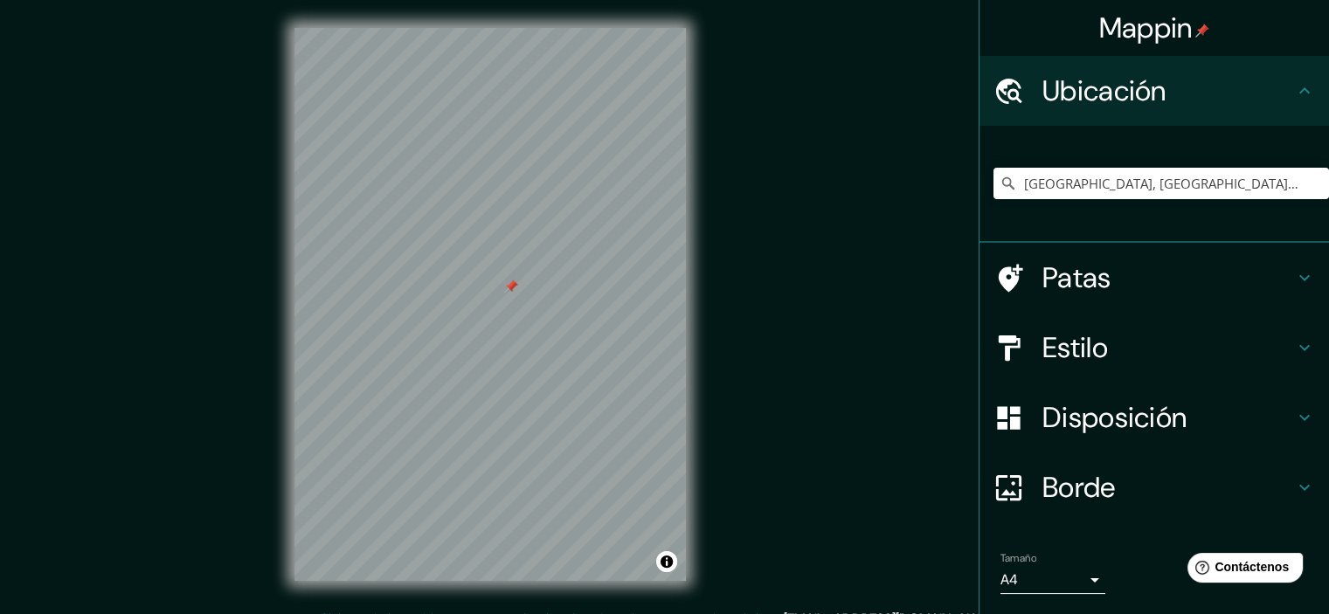
click at [510, 288] on div at bounding box center [511, 287] width 14 height 14
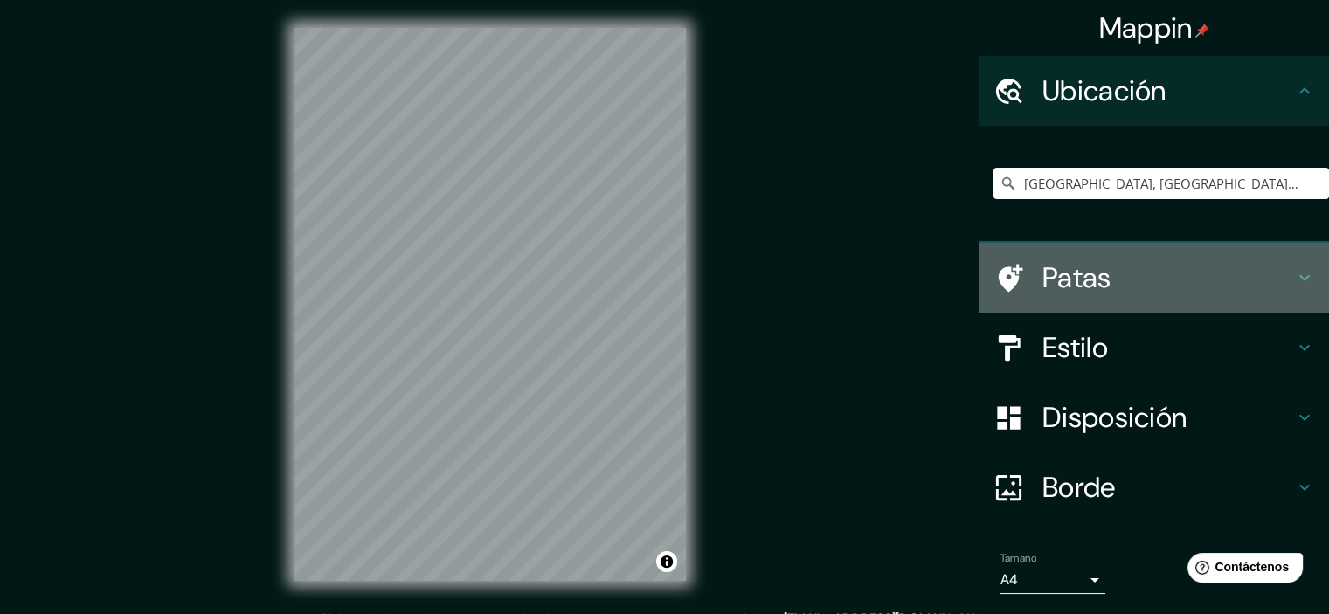
drag, startPoint x: 1048, startPoint y: 278, endPoint x: 789, endPoint y: 311, distance: 260.8
click at [1043, 279] on font "Patas" at bounding box center [1077, 278] width 69 height 37
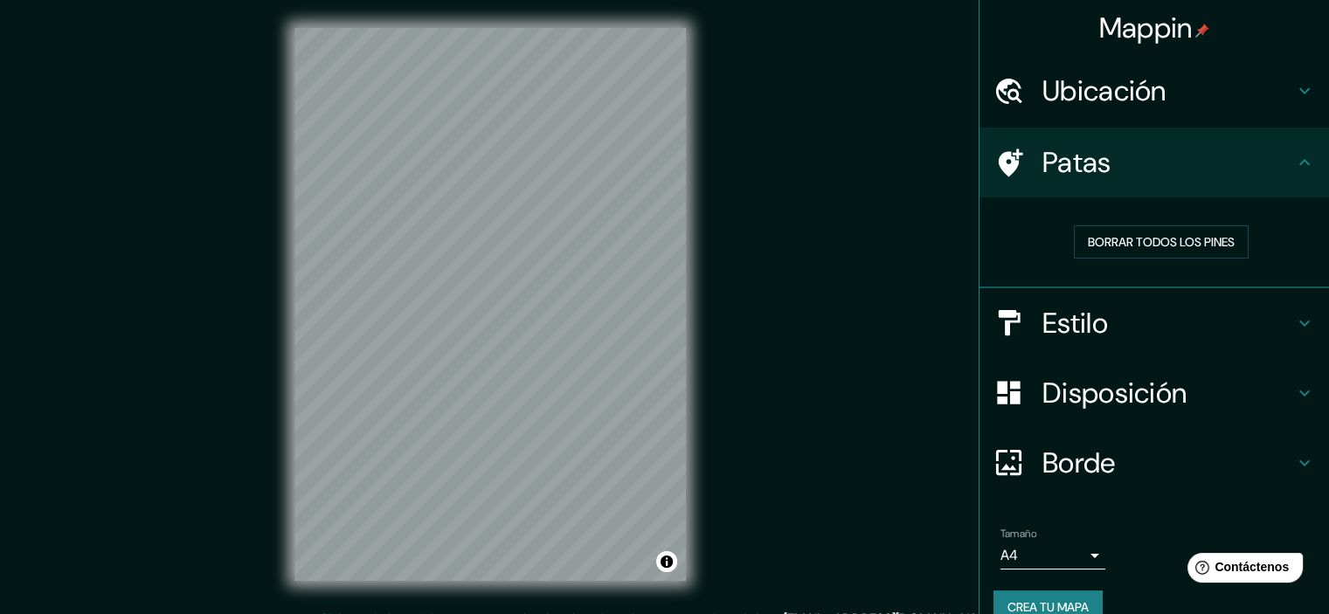
drag, startPoint x: 1010, startPoint y: 144, endPoint x: 849, endPoint y: 289, distance: 217.3
click at [1010, 146] on div "Patas" at bounding box center [1155, 163] width 350 height 70
click at [424, 261] on div at bounding box center [426, 261] width 14 height 14
click at [1022, 160] on div at bounding box center [1018, 163] width 49 height 31
click at [481, 211] on div at bounding box center [478, 208] width 14 height 14
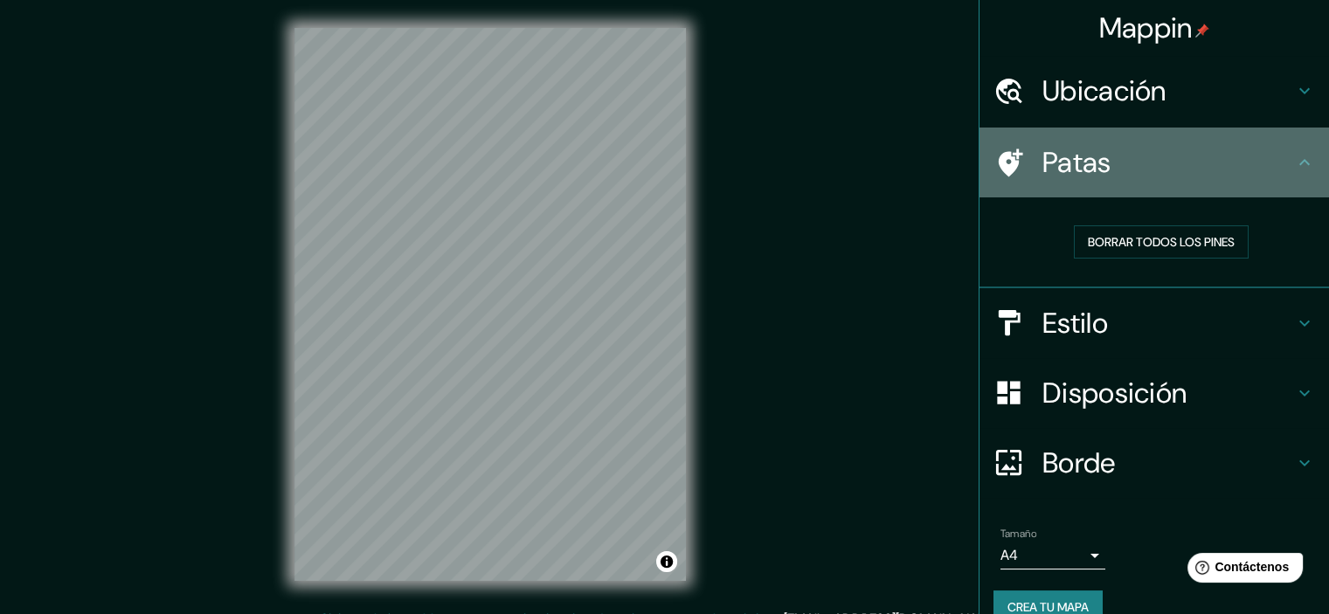
click at [1053, 168] on font "Patas" at bounding box center [1077, 162] width 69 height 37
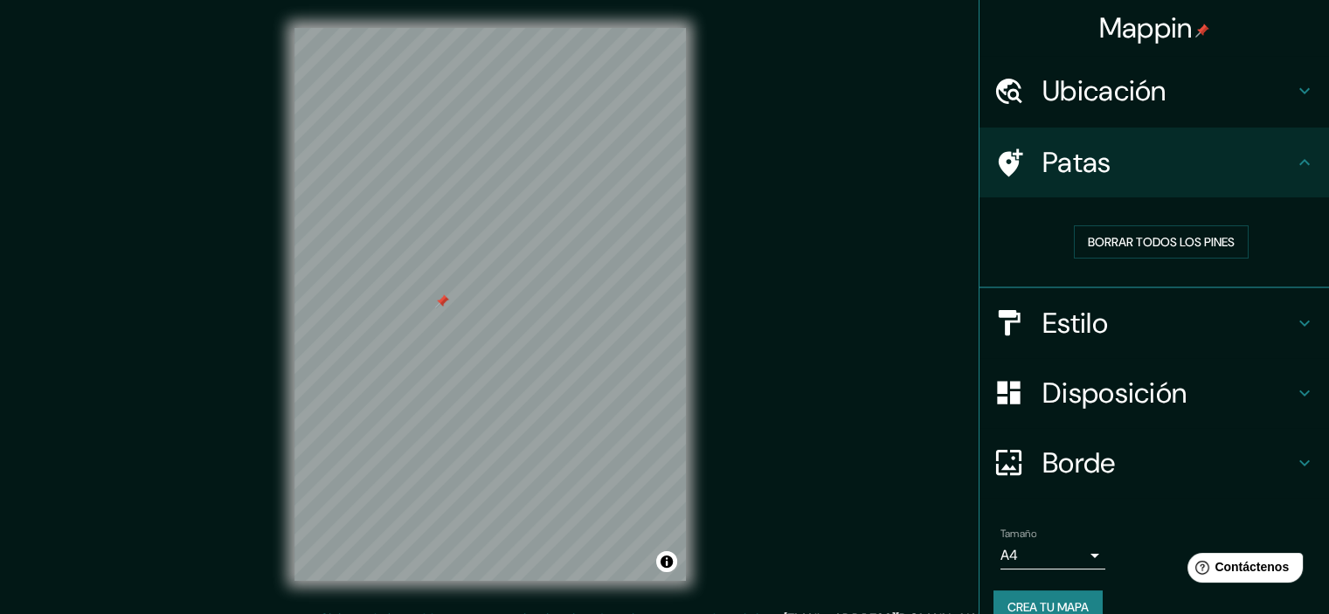
click at [1049, 152] on font "Patas" at bounding box center [1077, 162] width 69 height 37
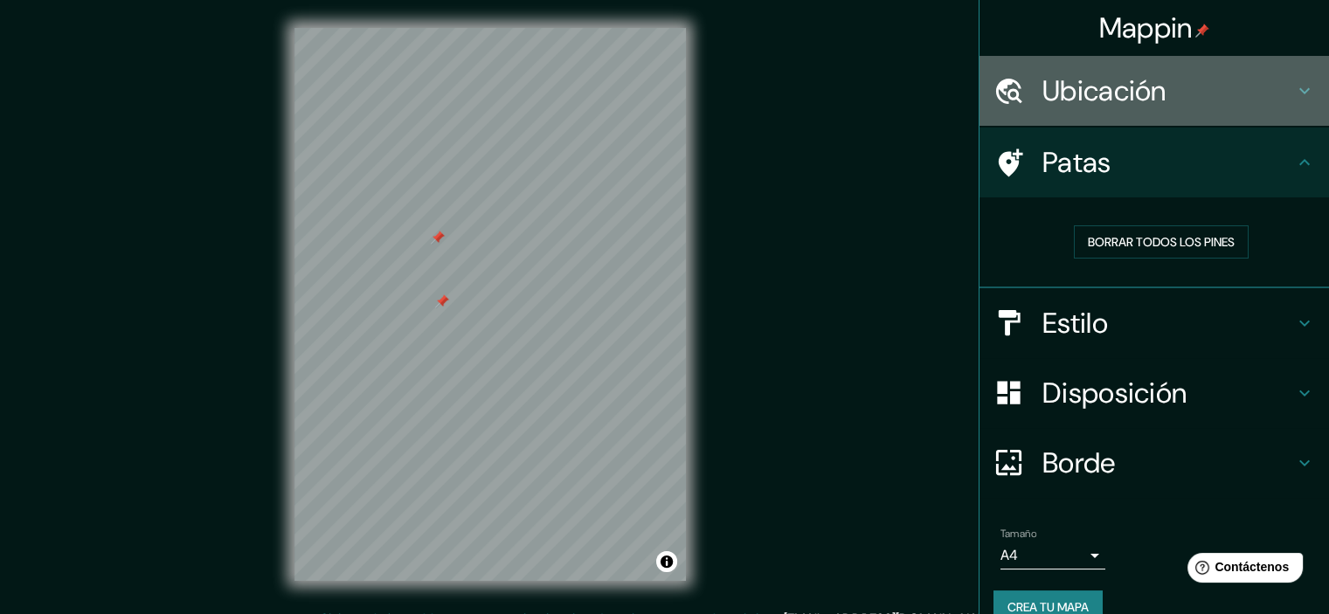
click at [1098, 87] on font "Ubicación" at bounding box center [1105, 91] width 124 height 37
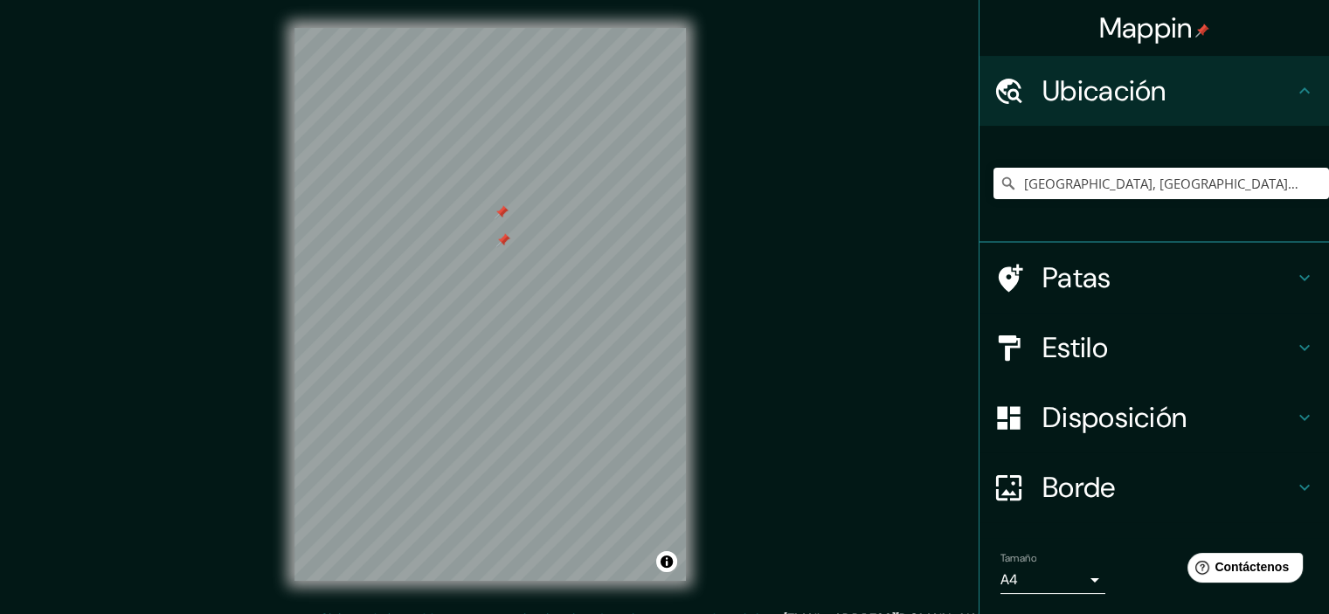
click at [500, 212] on div at bounding box center [502, 212] width 14 height 14
click at [499, 238] on div at bounding box center [503, 240] width 14 height 14
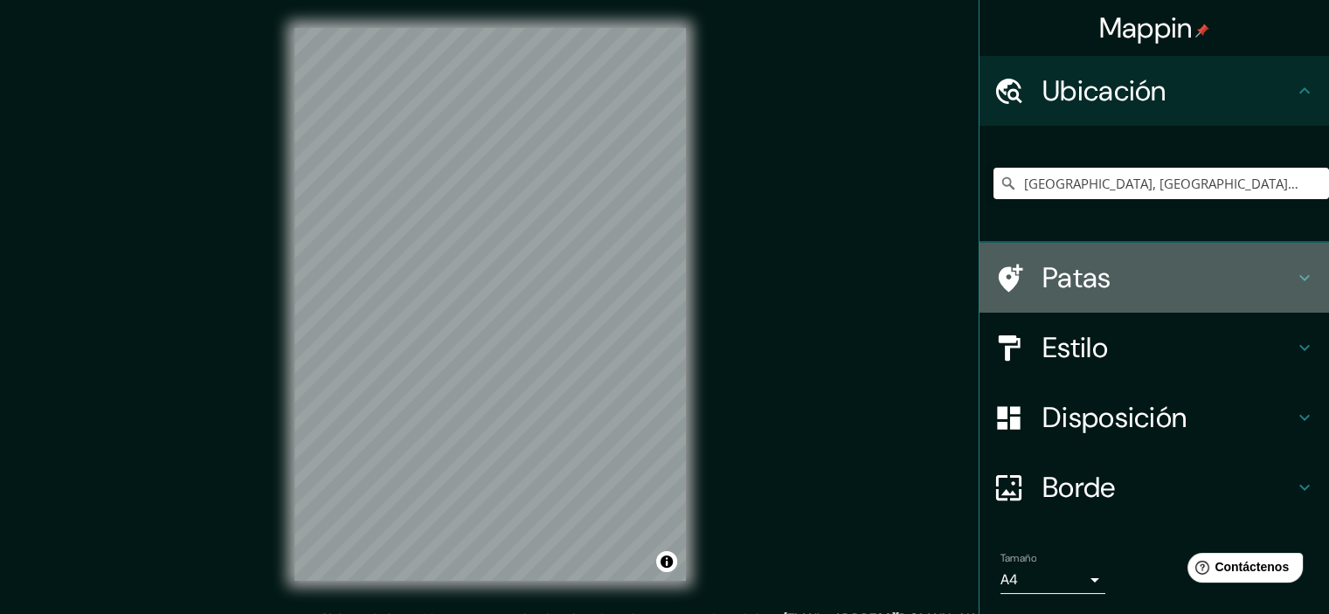
click at [1054, 269] on font "Patas" at bounding box center [1077, 278] width 69 height 37
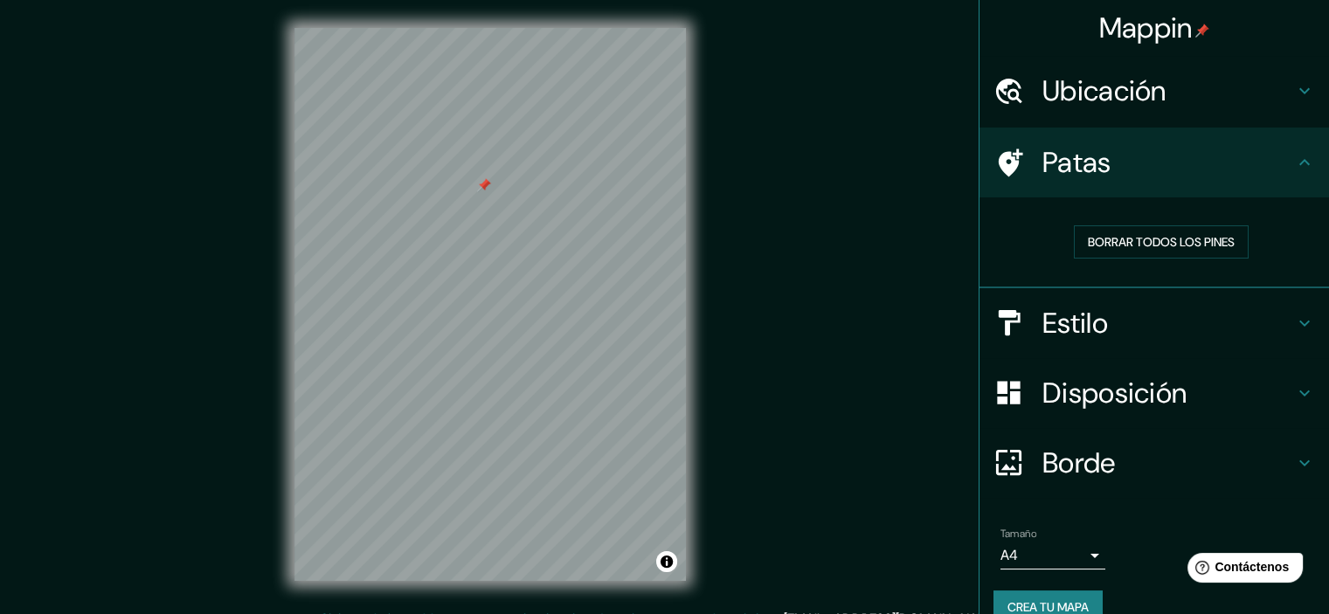
scroll to position [28, 0]
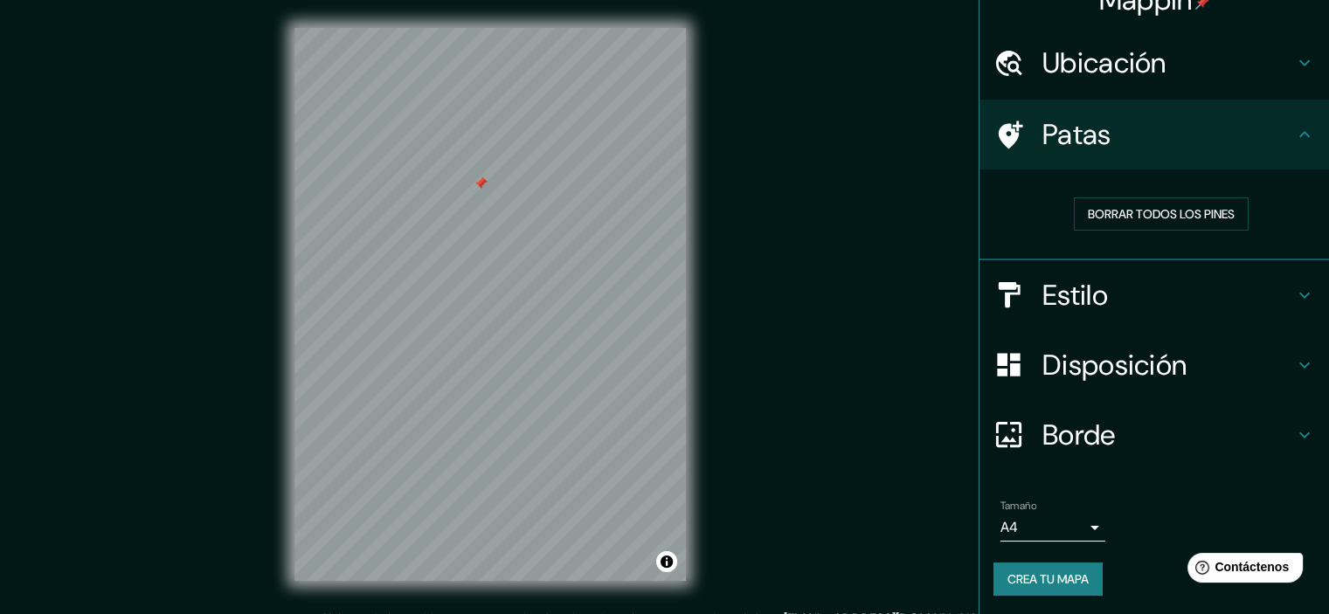
click at [479, 182] on div at bounding box center [481, 184] width 14 height 14
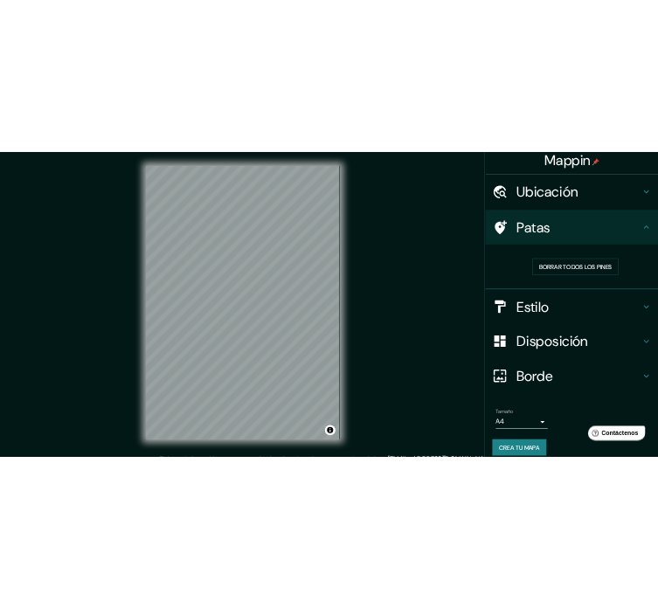
scroll to position [0, 0]
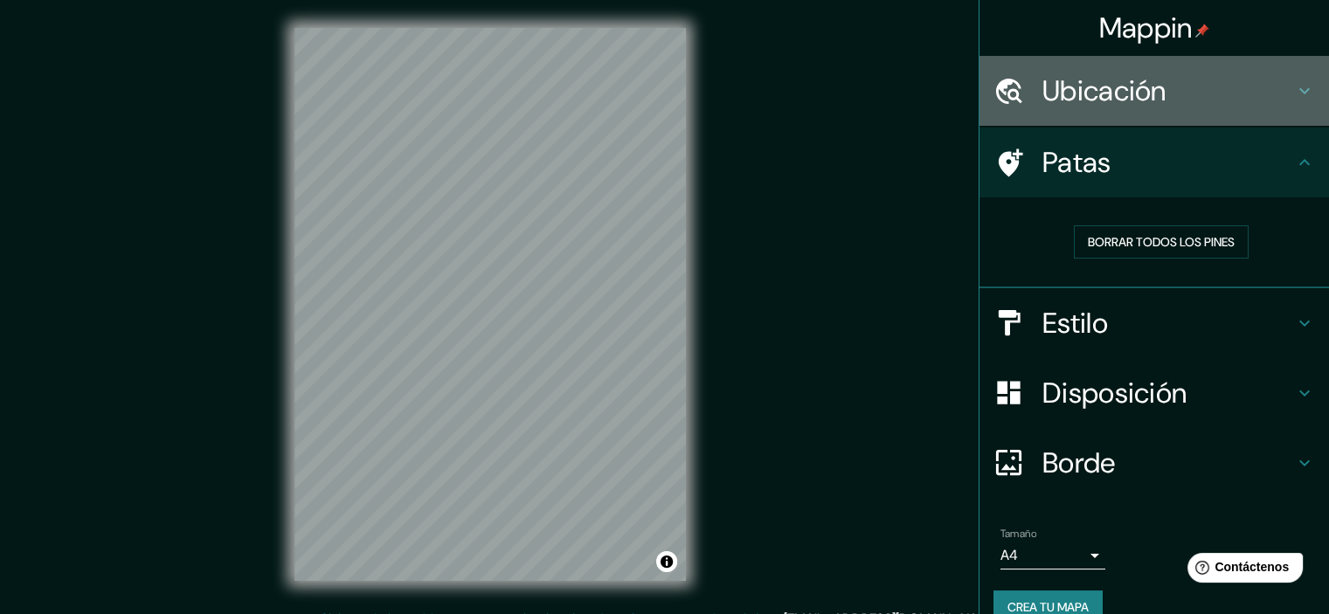
click at [1119, 103] on font "Ubicación" at bounding box center [1105, 91] width 124 height 37
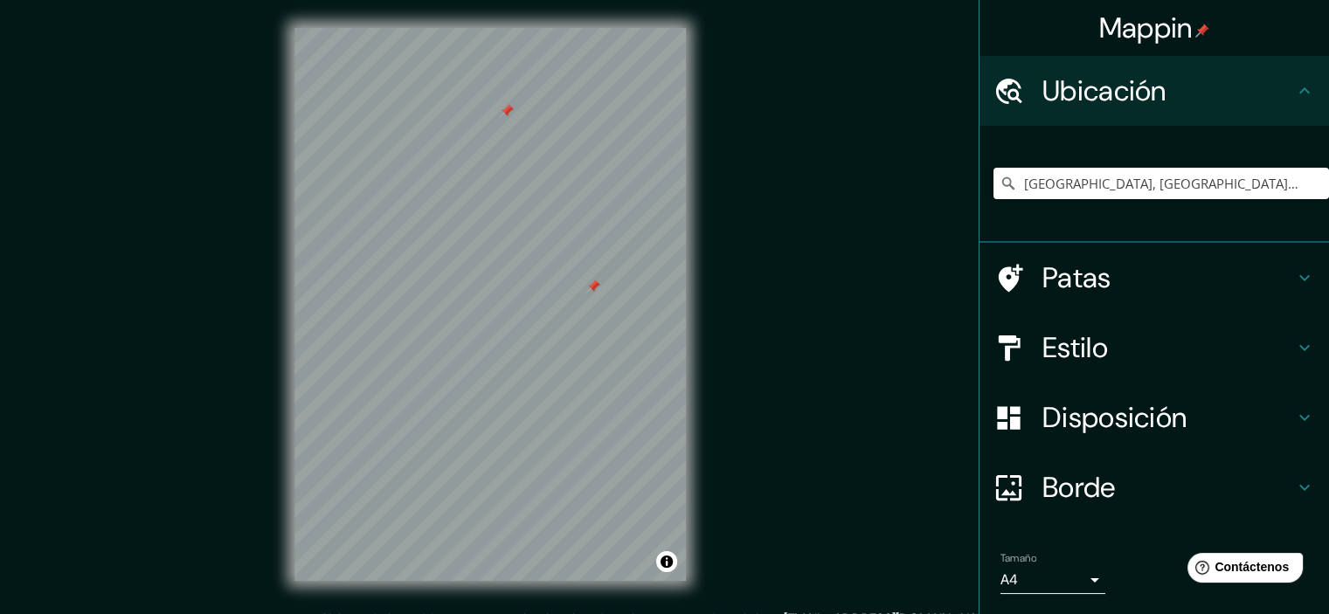
click at [587, 282] on div at bounding box center [594, 287] width 14 height 14
click at [255, 178] on div "Mappin Ubicación Barrio Río Negro, Trujillo, Departamento de Colón, Honduras Ba…" at bounding box center [664, 318] width 1329 height 637
click at [1086, 274] on font "Patas" at bounding box center [1077, 278] width 69 height 37
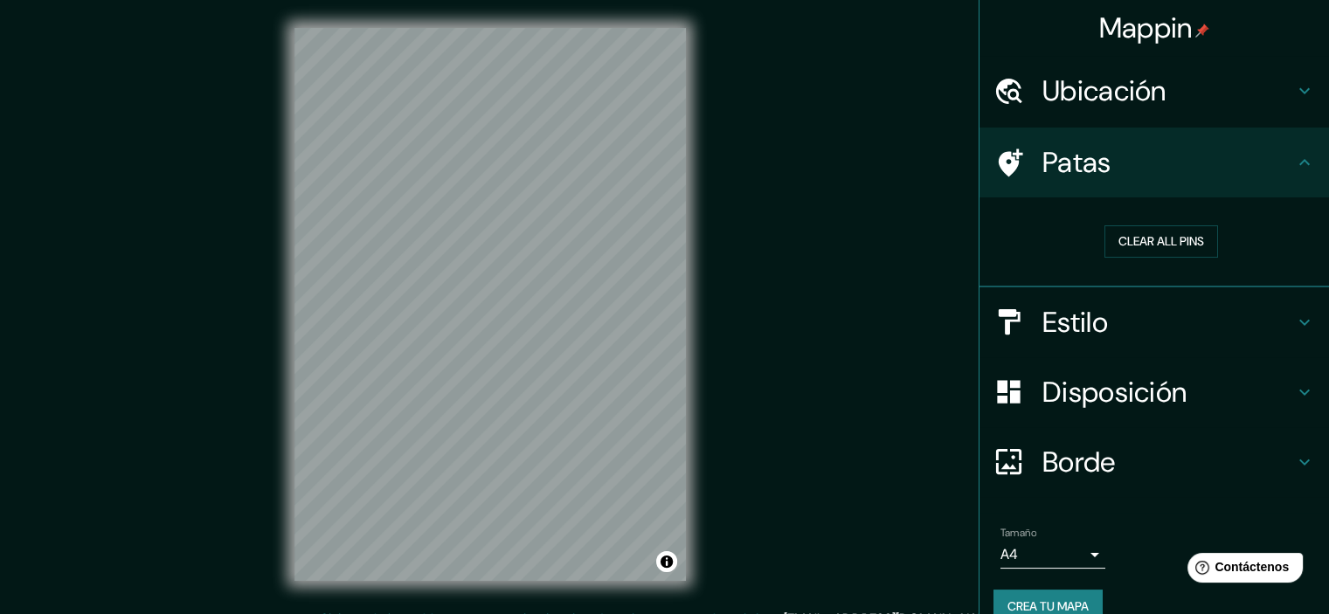
drag, startPoint x: 1080, startPoint y: 158, endPoint x: 724, endPoint y: 115, distance: 359.3
click at [1078, 160] on font "Patas" at bounding box center [1077, 162] width 69 height 37
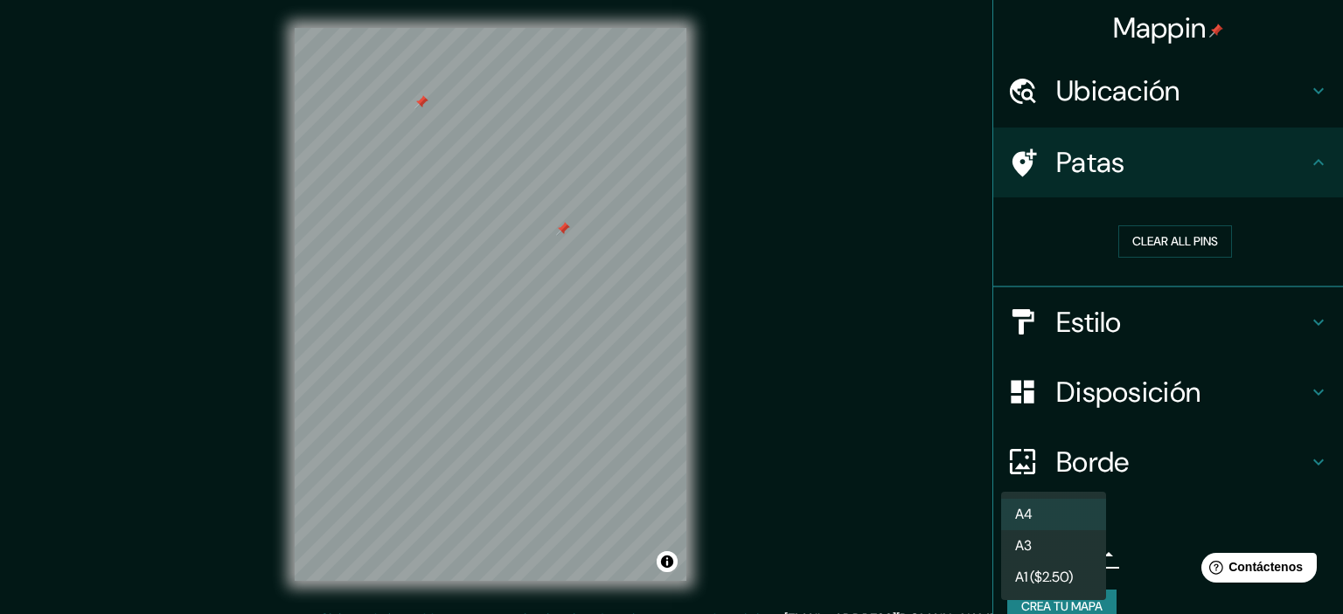
click at [1065, 548] on body "Mappin Ubicación Barrio Río Negro, Trujillo, Departamento de Colón, Honduras Ba…" at bounding box center [671, 307] width 1343 height 614
click at [1058, 581] on font "A1 ($2.50)" at bounding box center [1044, 580] width 58 height 18
click at [1040, 551] on body "Mappin Ubicación Barrio Río Negro, Trujillo, Departamento de Colón, Honduras Ba…" at bounding box center [671, 307] width 1343 height 614
click at [1049, 519] on li "A4" at bounding box center [1053, 515] width 105 height 32
type input "single"
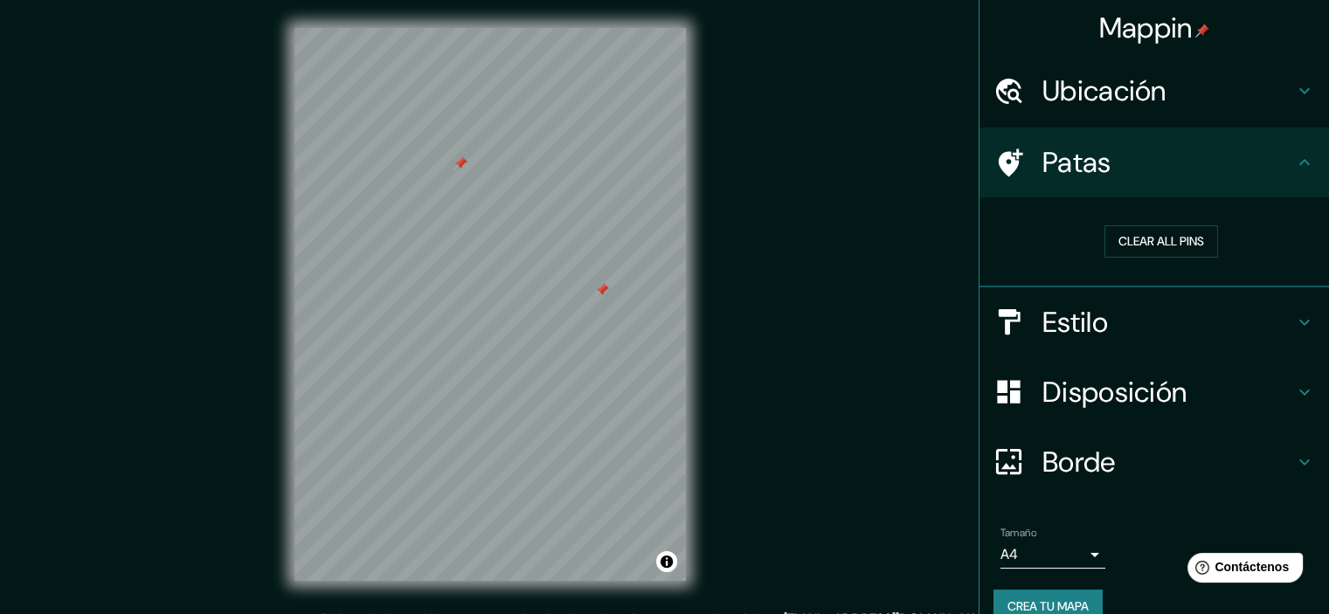
click at [685, 446] on div "© Mapbox © OpenStreetMap Improve this map" at bounding box center [491, 304] width 448 height 609
click at [599, 28] on div at bounding box center [491, 28] width 392 height 0
click at [597, 296] on div at bounding box center [598, 293] width 14 height 14
click at [593, 294] on div at bounding box center [590, 293] width 14 height 14
click at [605, 291] on div at bounding box center [607, 291] width 14 height 14
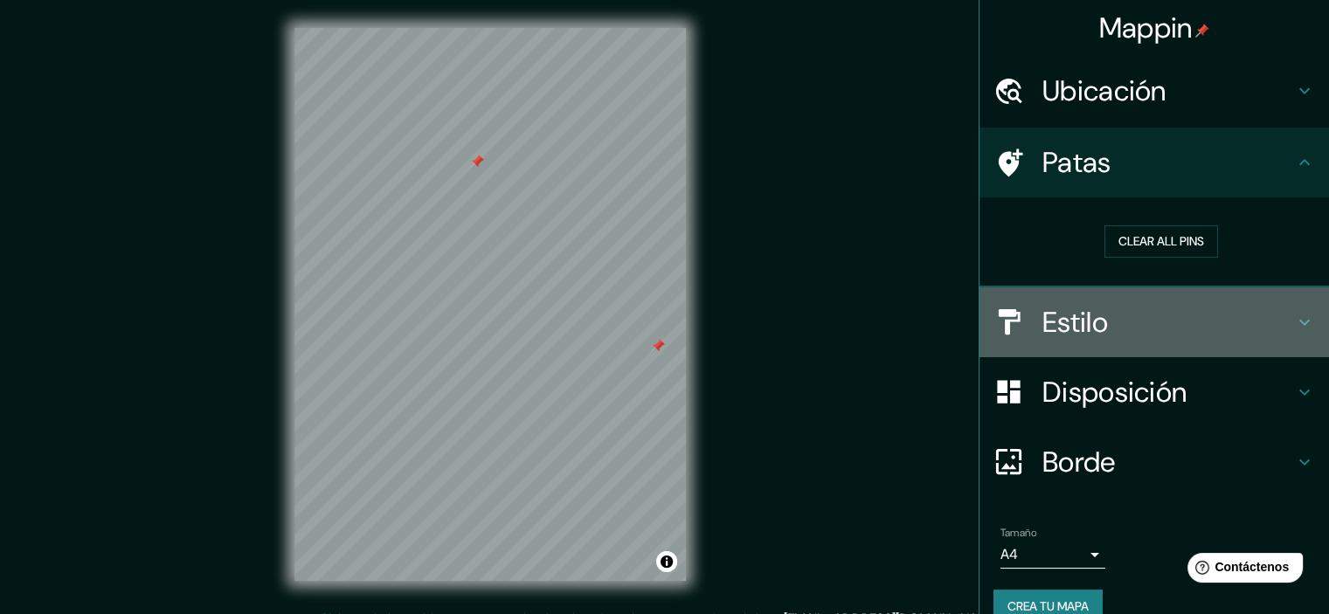
click at [1067, 304] on font "Estilo" at bounding box center [1076, 322] width 66 height 37
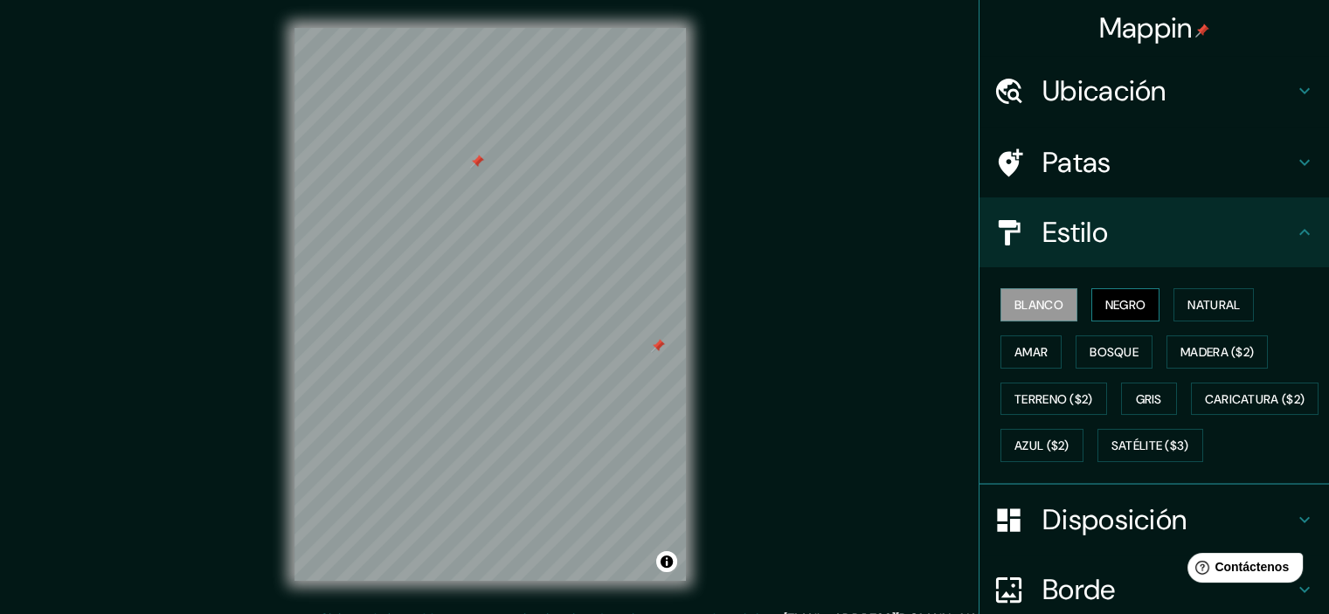
click at [1106, 307] on font "Negro" at bounding box center [1126, 305] width 41 height 16
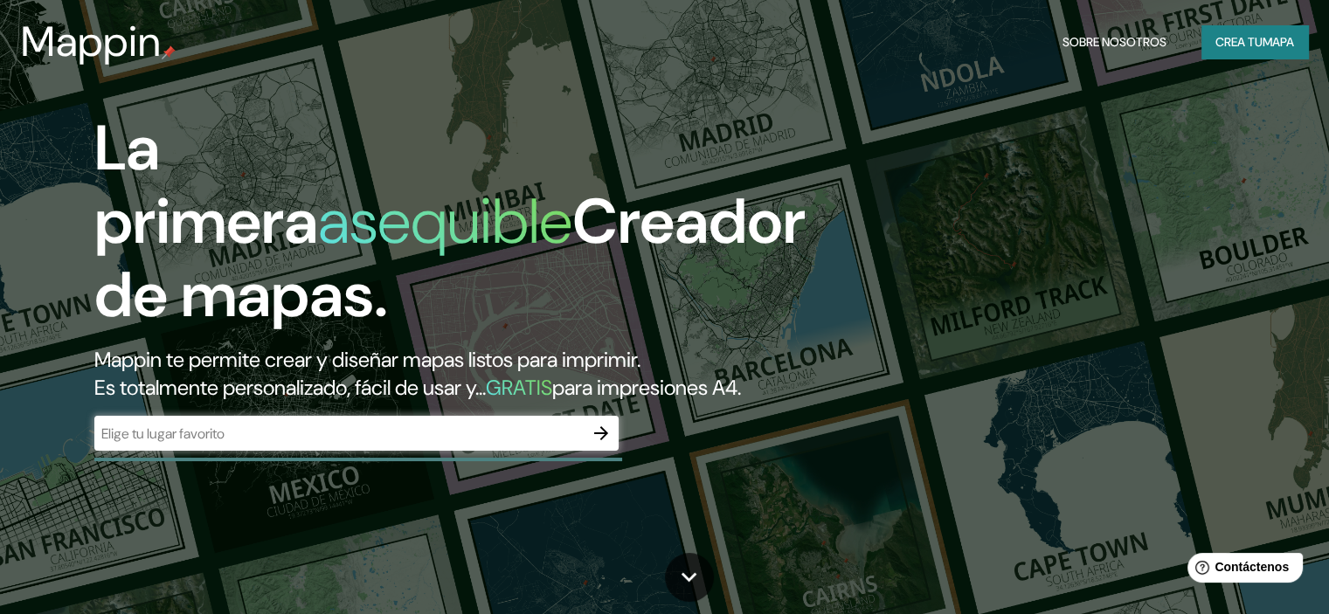
click at [367, 451] on div "​" at bounding box center [356, 433] width 524 height 35
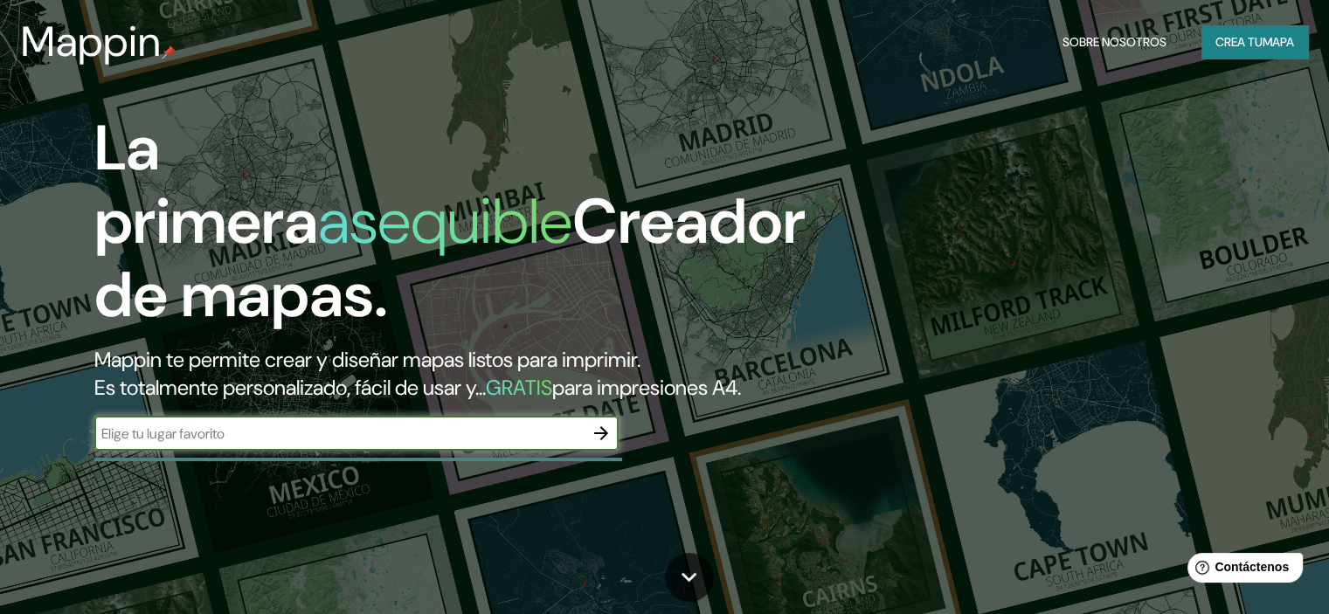
click at [484, 444] on input "text" at bounding box center [338, 434] width 489 height 20
click at [606, 444] on icon "button" at bounding box center [601, 433] width 21 height 21
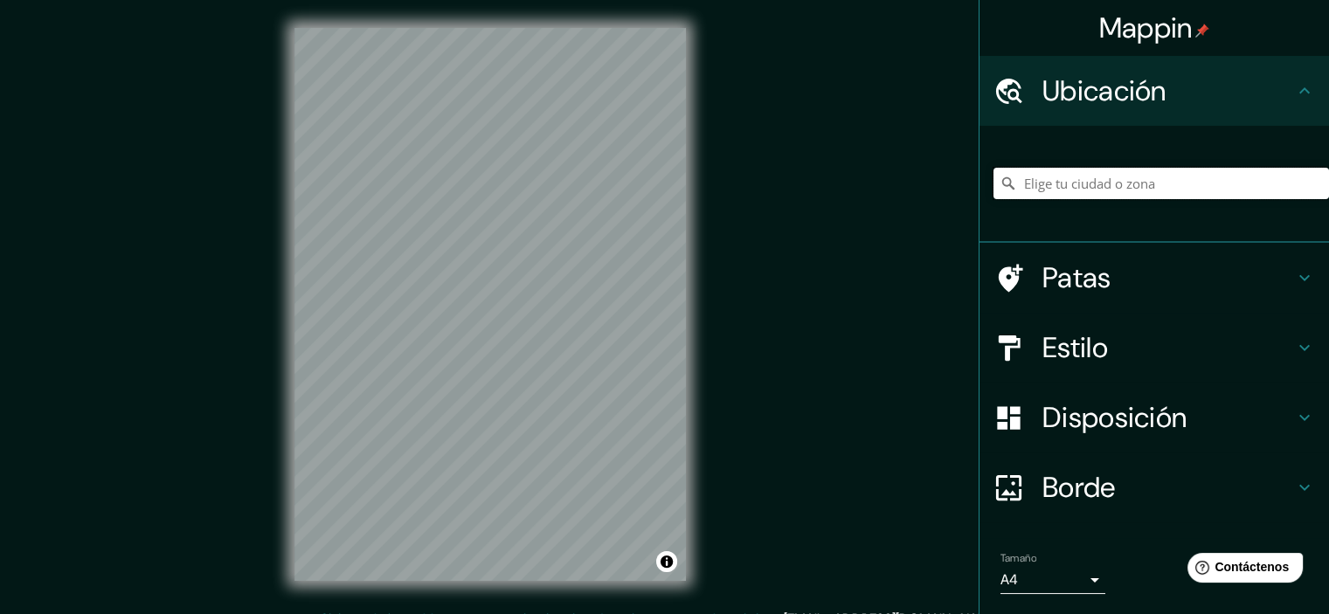
click at [1045, 181] on input "Elige tu ciudad o zona" at bounding box center [1162, 183] width 336 height 31
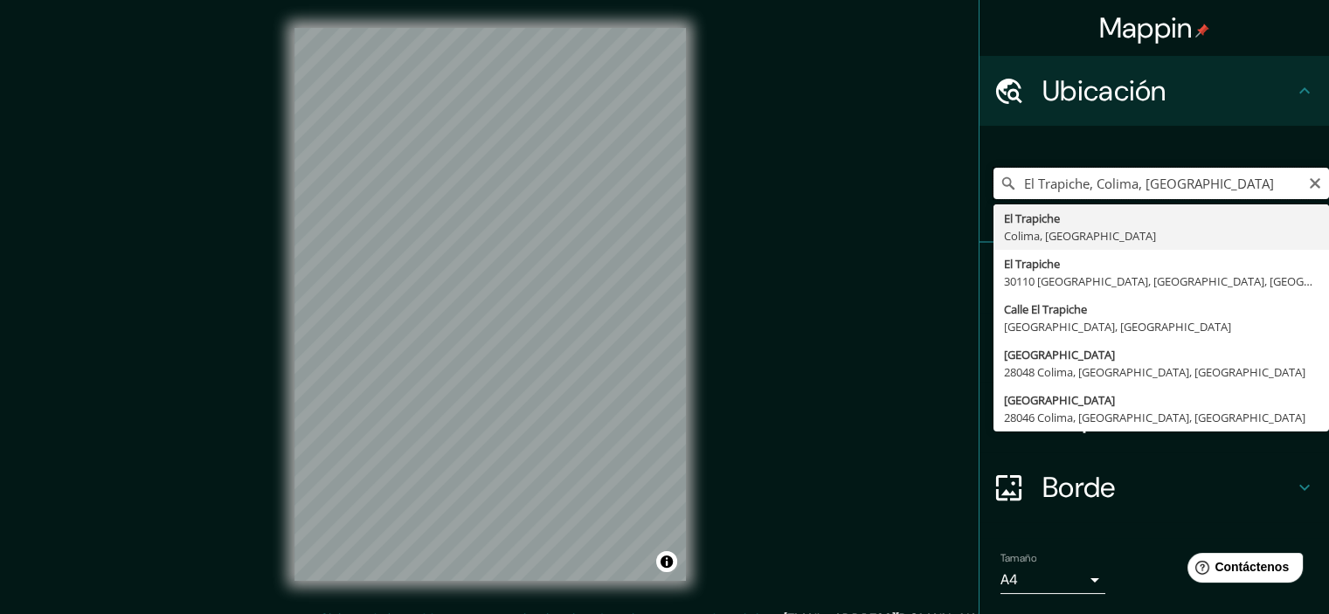
click at [1204, 181] on input "El Trapiche, Colima, México" at bounding box center [1162, 183] width 336 height 31
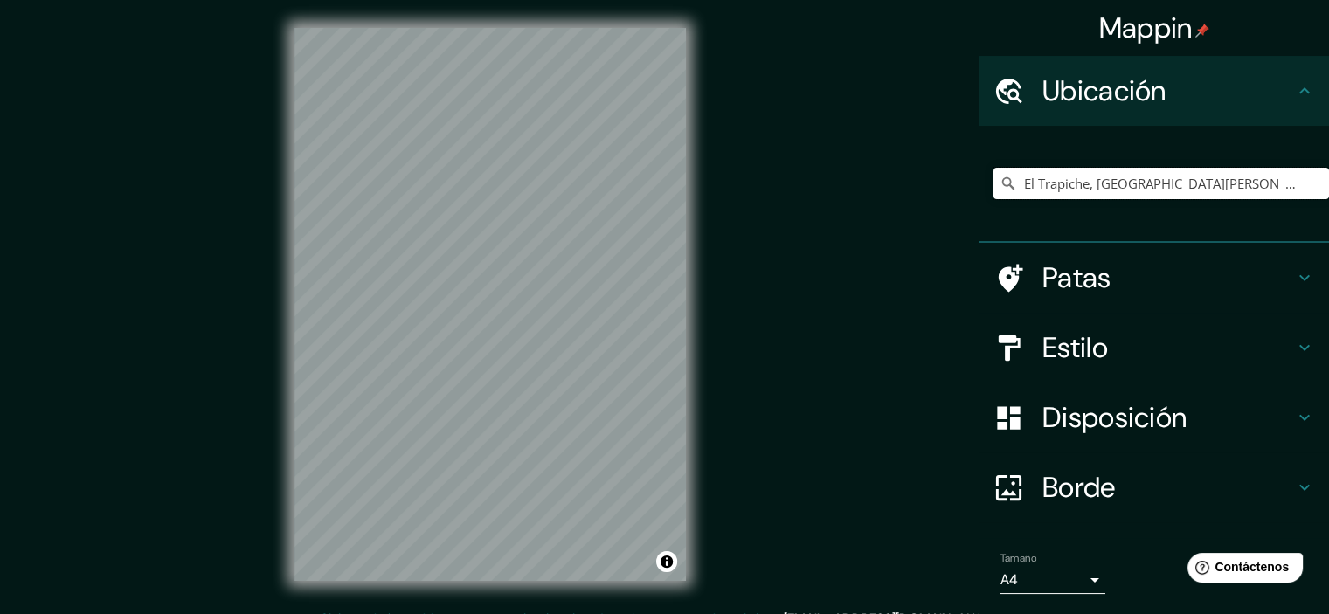
type input "El Trapiche, Santa Rita, Departamento de Copán, Honduras"
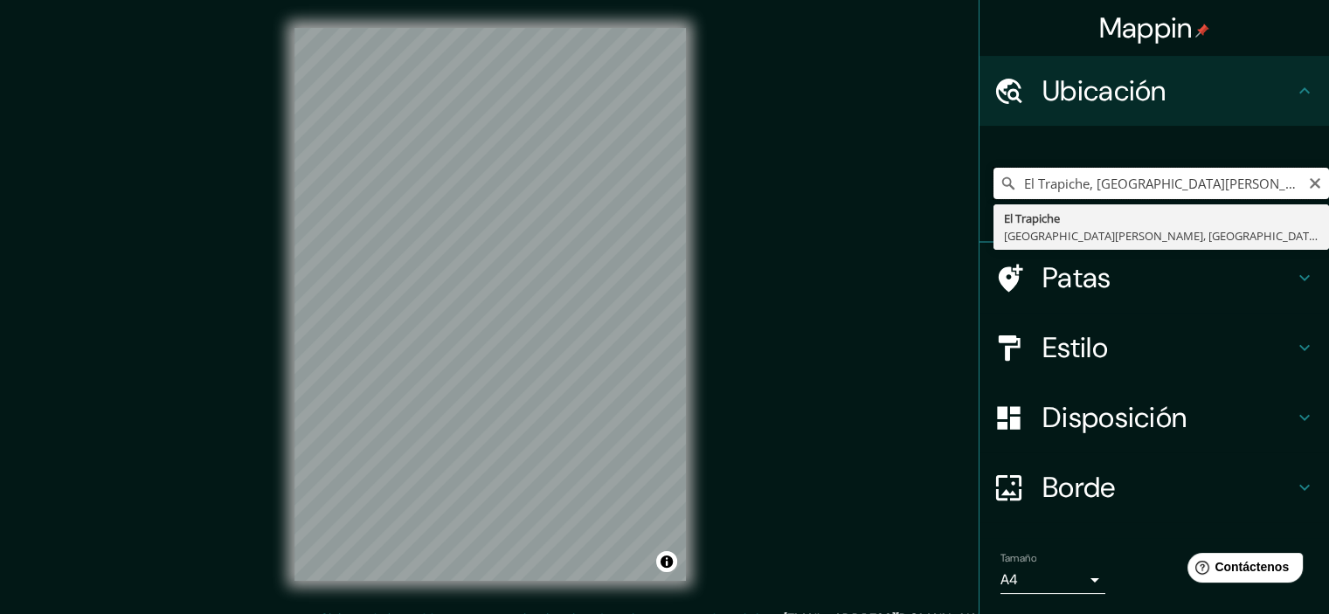
click at [1296, 191] on input "El Trapiche, Santa Rita, Departamento de Copán, Honduras" at bounding box center [1162, 183] width 336 height 31
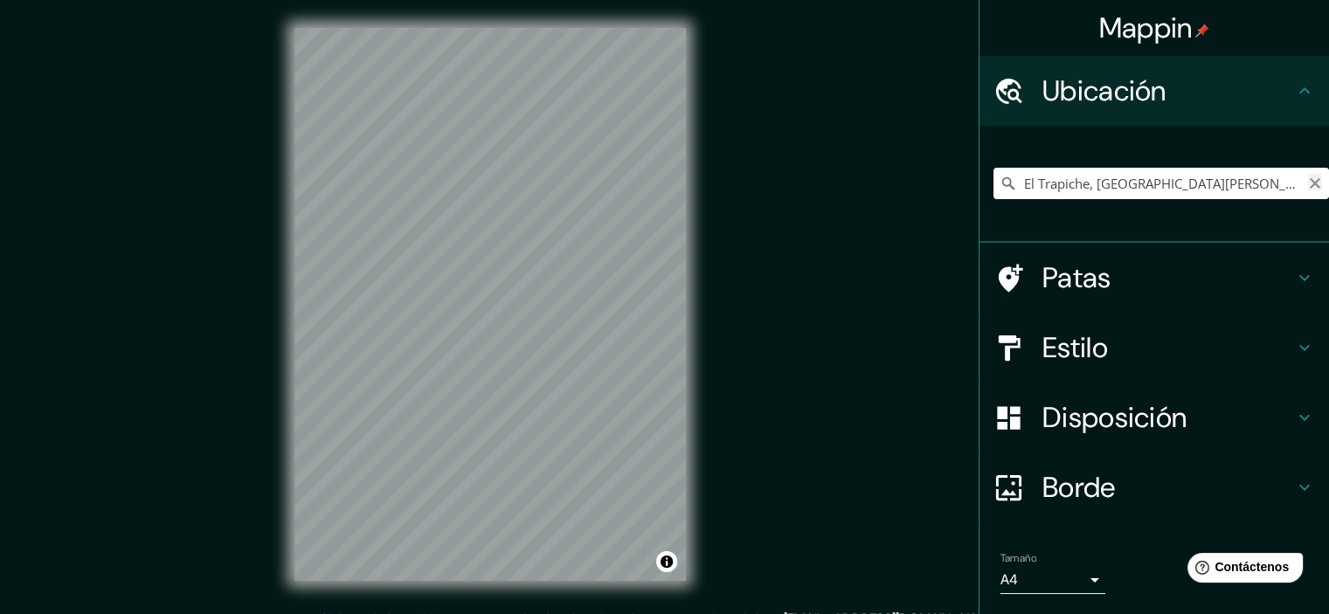
click at [1308, 188] on icon "Claro" at bounding box center [1315, 184] width 14 height 14
click at [1011, 184] on input "Tegucigalpa, Departamento de Francisco Morazán, Honduras" at bounding box center [1162, 183] width 336 height 31
click at [1011, 184] on input "Departamento de Francisco Morazán, Honduras" at bounding box center [1162, 183] width 336 height 31
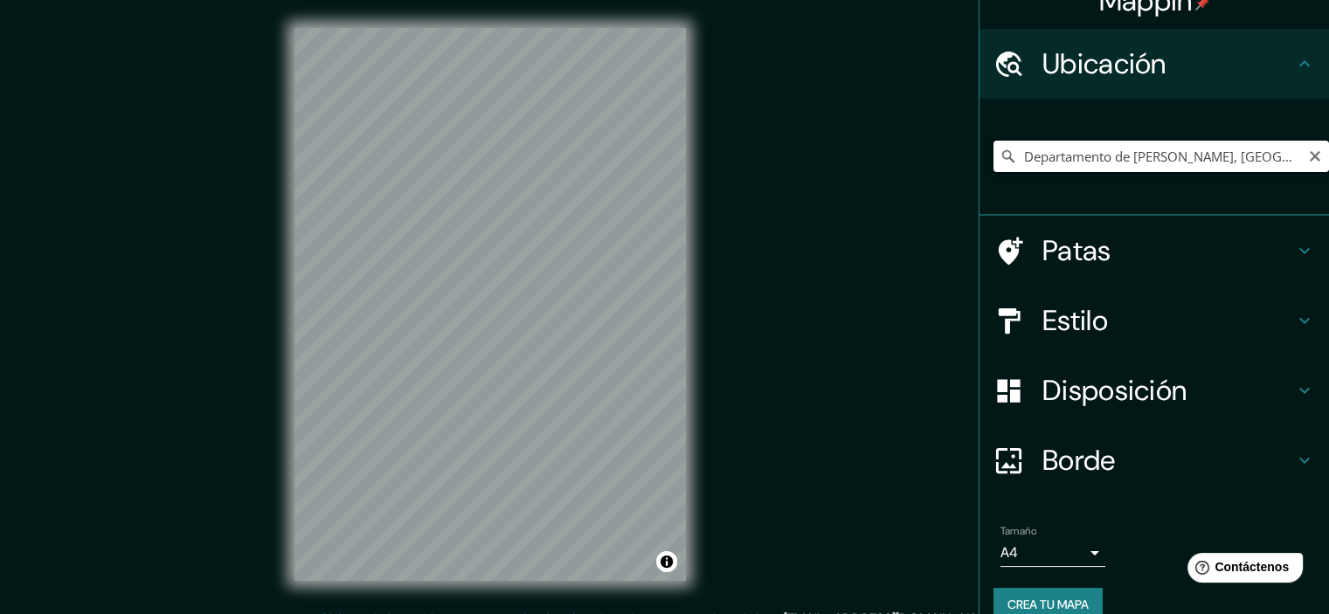
scroll to position [53, 0]
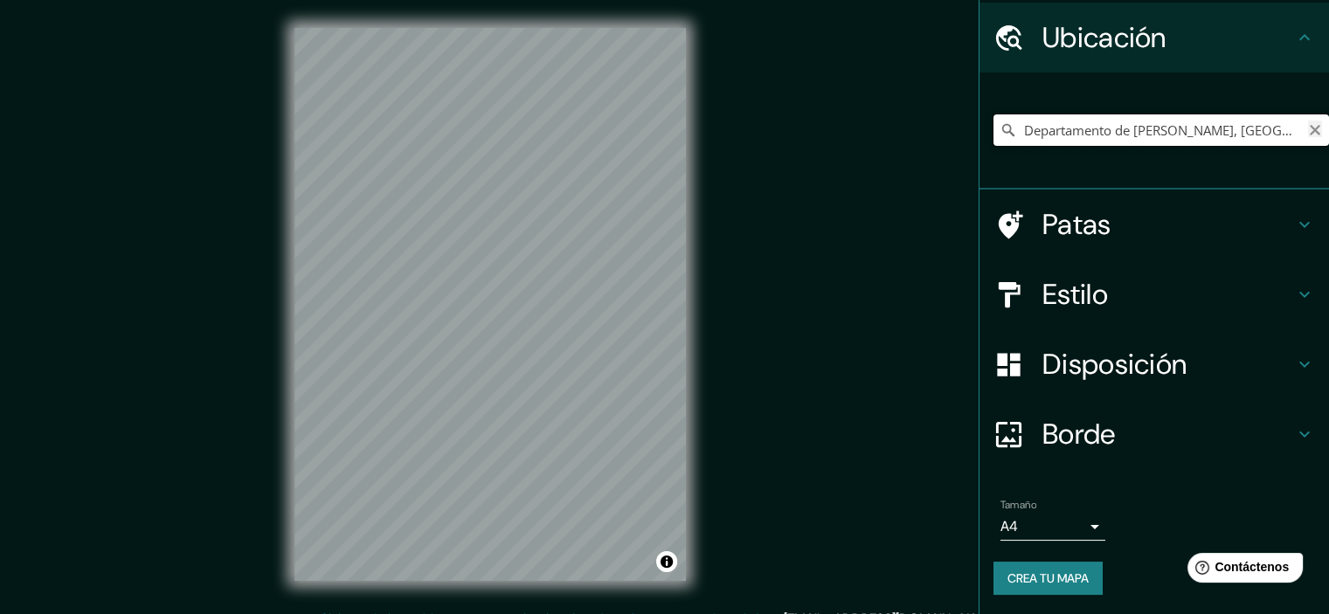
type input "Departamento de Francisco Morazán, Honduras"
click at [1310, 131] on icon "Claro" at bounding box center [1315, 130] width 10 height 10
type input "Departamento de Francisco Morazán, Honduras"
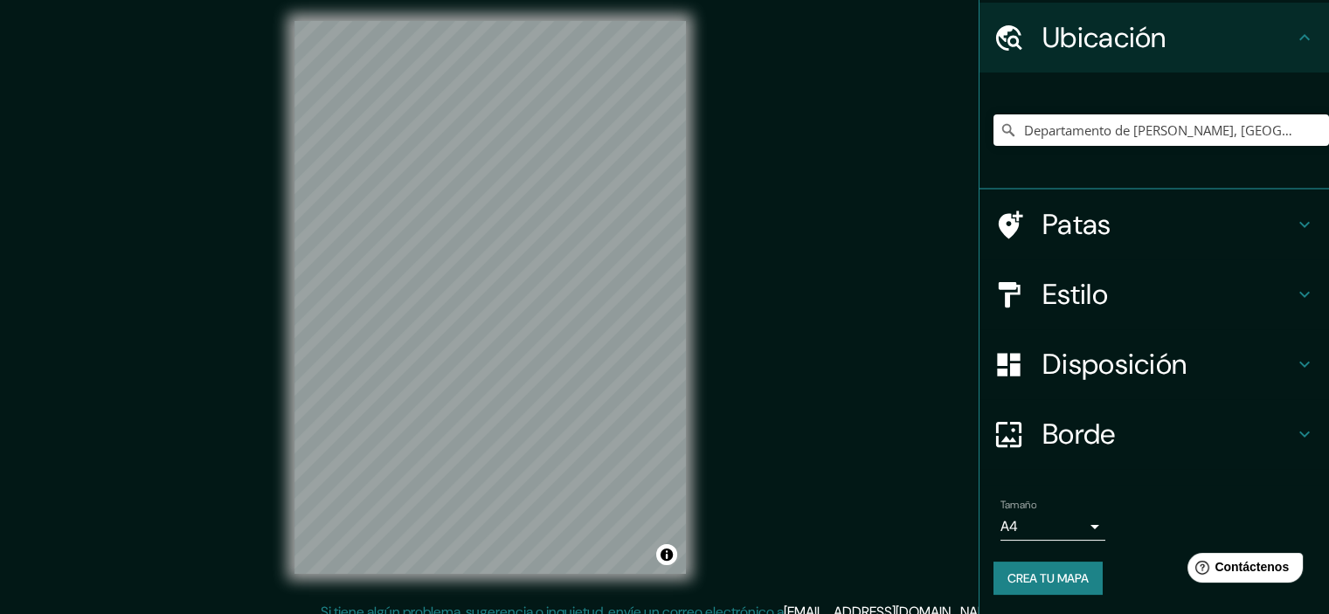
scroll to position [0, 0]
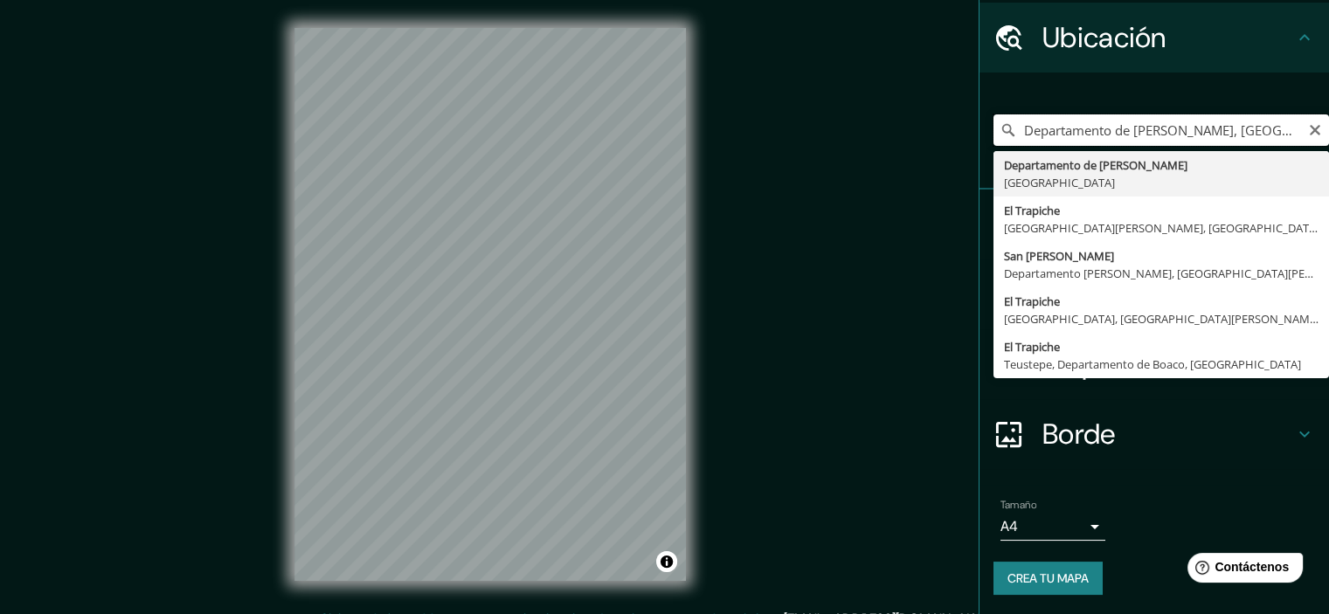
click at [1100, 137] on input "Departamento de Francisco Morazán, Honduras" at bounding box center [1162, 130] width 336 height 31
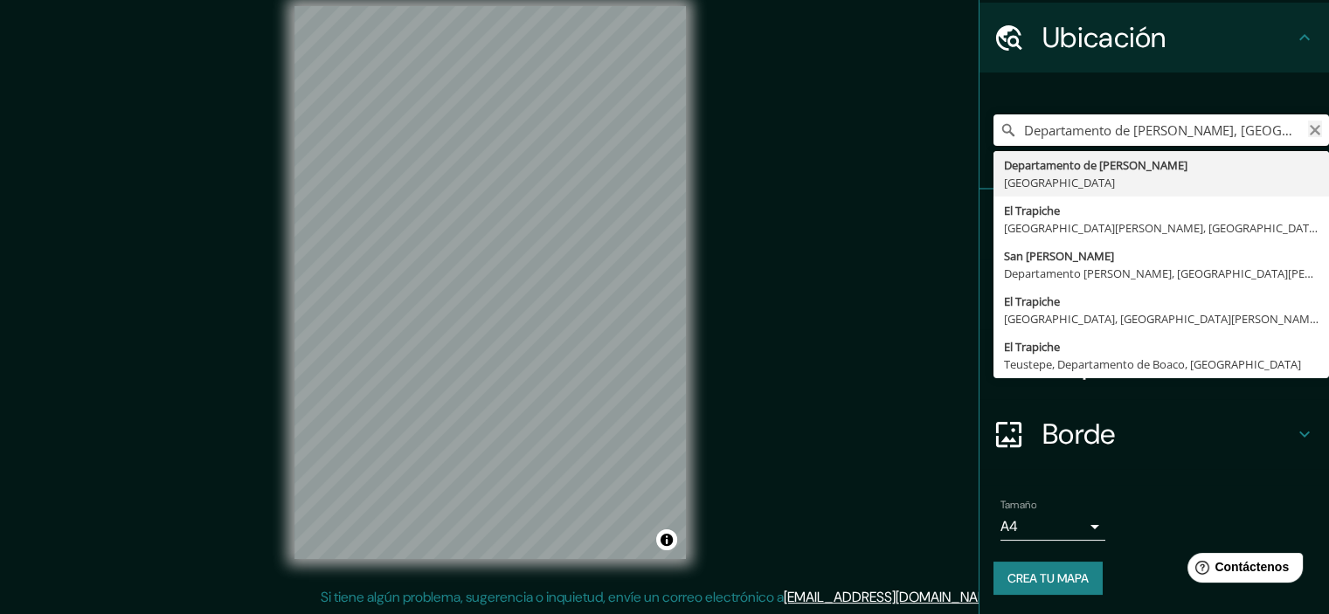
click at [1310, 134] on icon "Claro" at bounding box center [1315, 130] width 10 height 10
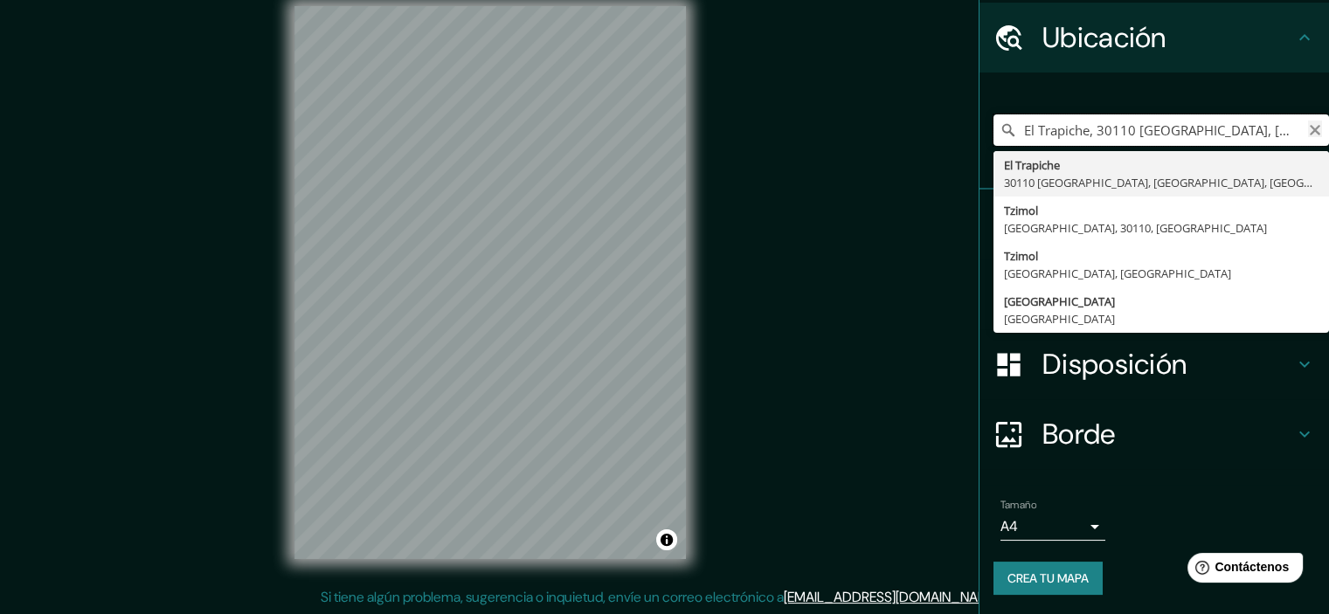
type input "El Trapiche, 30110 Tzimol, Chiapas, México"
click at [1310, 130] on icon "Claro" at bounding box center [1315, 130] width 10 height 10
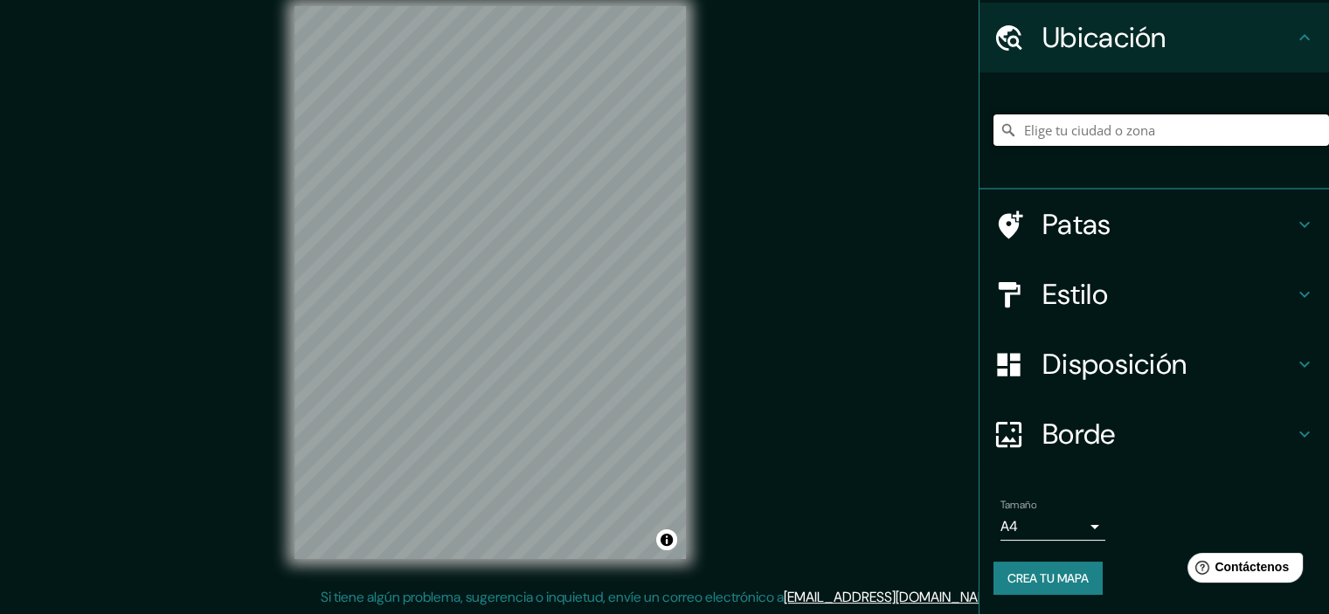
type input "e"
click at [1157, 128] on input "El Trapiche, Santa Rita, Departamento de Copán, Honduras" at bounding box center [1162, 130] width 336 height 31
click at [1149, 126] on input "El Trapiche, Santa Rita, Departamento de Copán, Honduras" at bounding box center [1162, 130] width 336 height 31
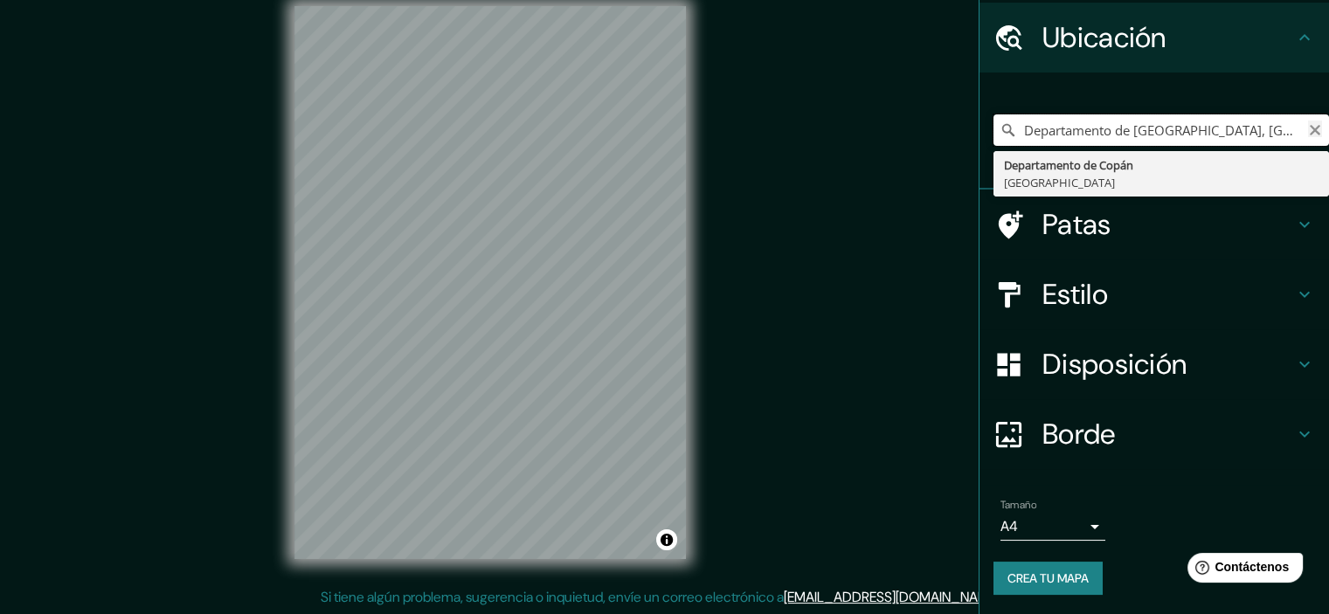
drag, startPoint x: 1303, startPoint y: 141, endPoint x: 1304, endPoint y: 132, distance: 8.8
click at [1304, 132] on div "Departamento de Copán, Honduras Departamento de Copán Honduras" at bounding box center [1162, 130] width 336 height 31
type input "Departamento de Copán, Honduras"
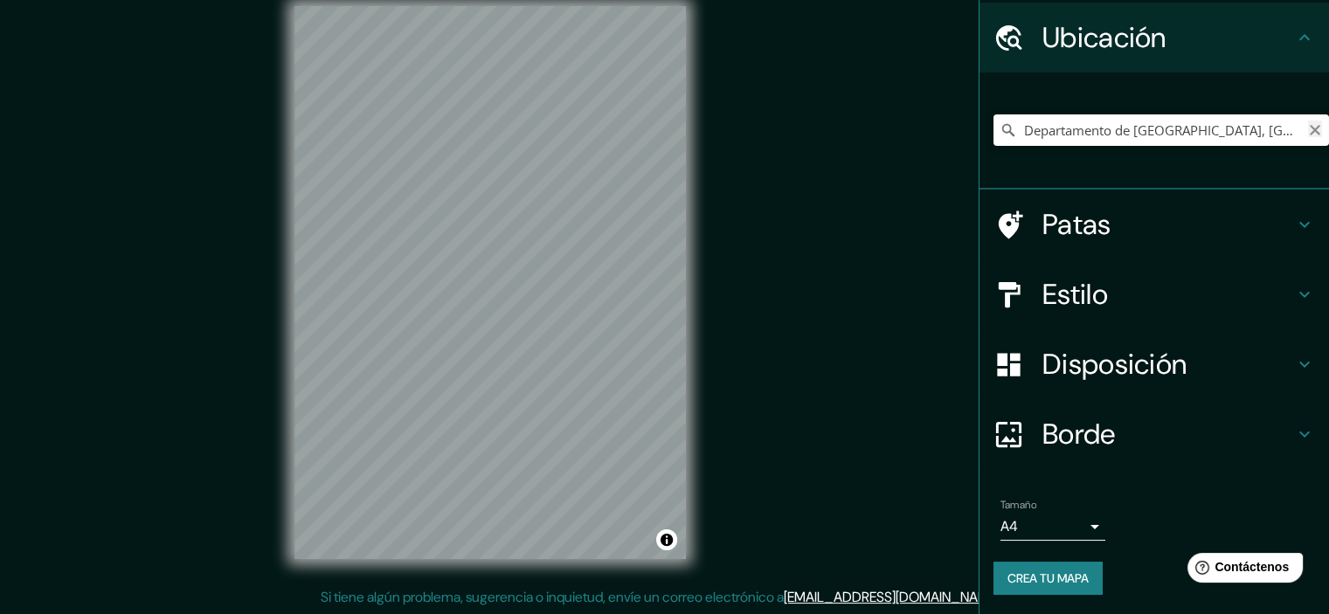
click at [1310, 132] on icon "Claro" at bounding box center [1315, 130] width 10 height 10
type input "Tegucigalpa, Departamento de Francisco Morazán, Honduras"
click at [264, 212] on div "Mappin Ubicación Tegucigalpa, Departamento de Francisco Morazán, Honduras Teguc…" at bounding box center [664, 296] width 1329 height 637
